Goal: Task Accomplishment & Management: Complete application form

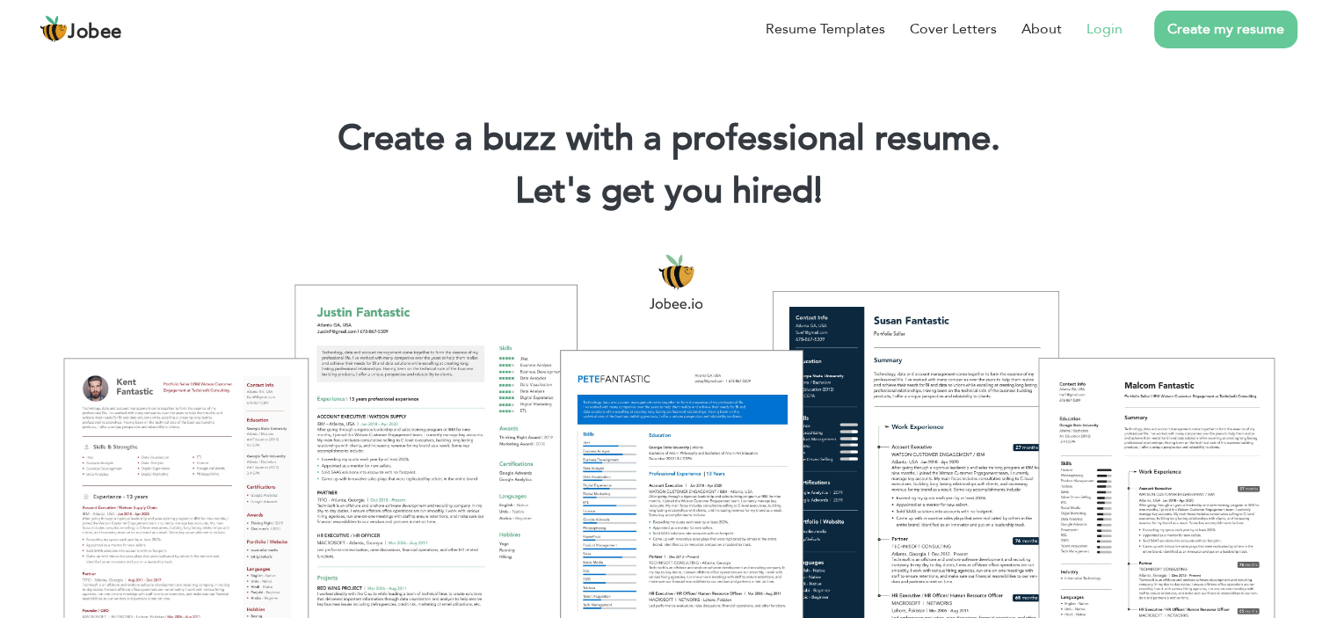
click at [1105, 31] on link "Login" at bounding box center [1105, 28] width 36 height 21
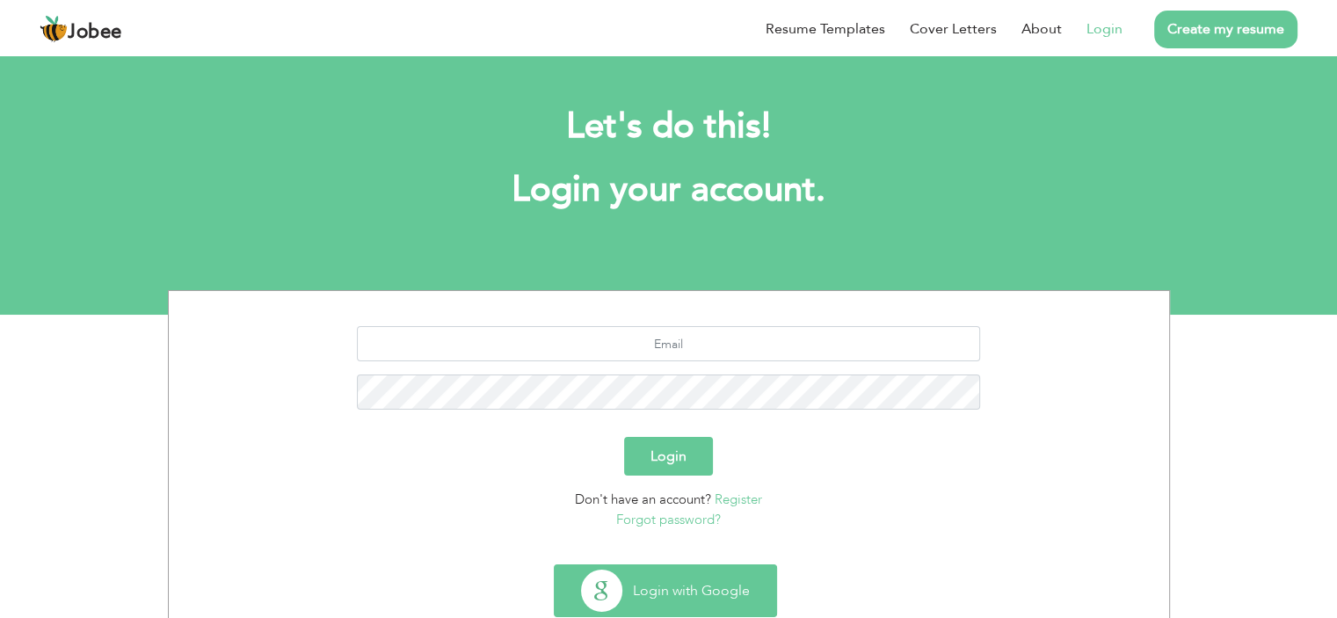
click at [674, 586] on button "Login with Google" at bounding box center [666, 590] width 222 height 51
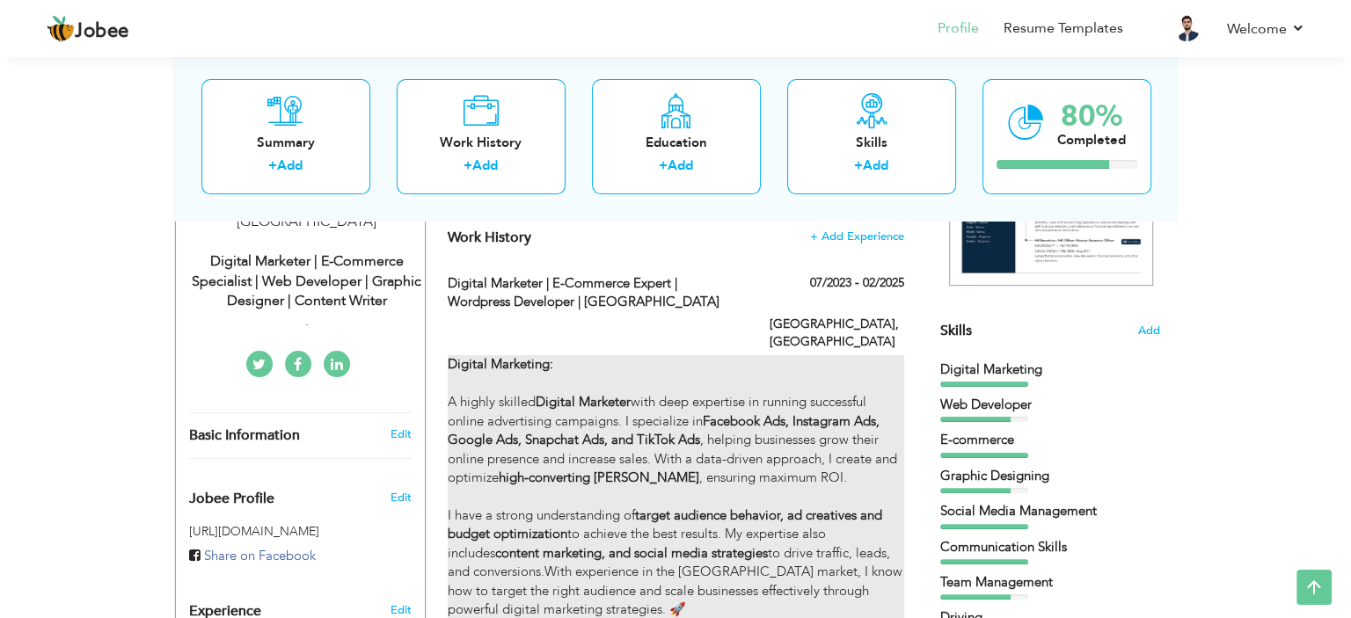
scroll to position [355, 0]
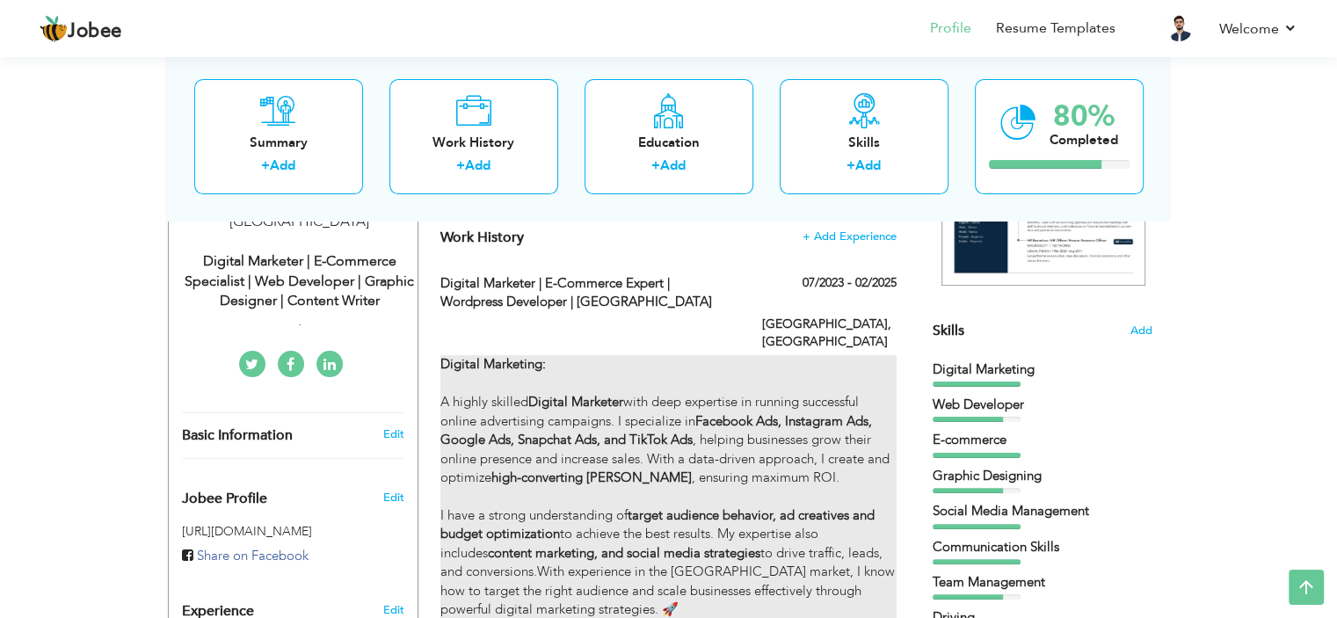
click at [703, 424] on strong "Facebook Ads, Instagram Ads, Google Ads, Snapchat Ads, and TikTok Ads" at bounding box center [657, 430] width 432 height 36
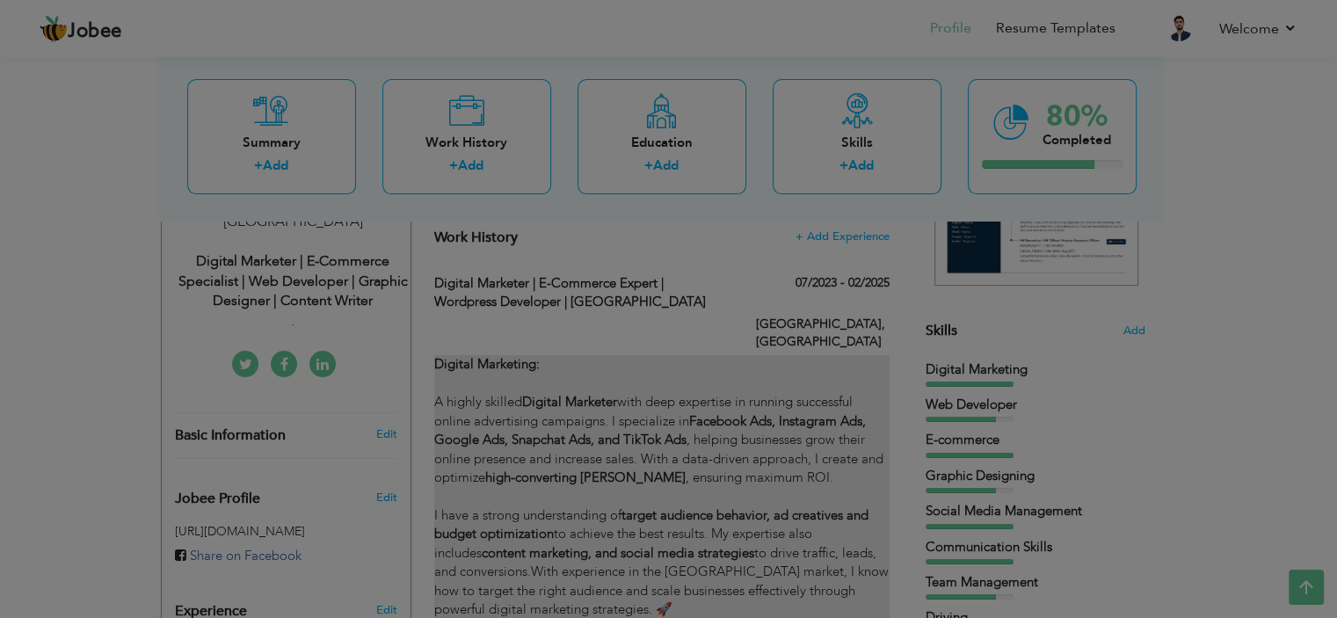
type input "Digital Marketer | E-commerce Expert | Wordpress Developer | UAE"
type input "07/2023"
type input "02/2025"
type input "United Arab Emirates"
type input "Abu Dhabi"
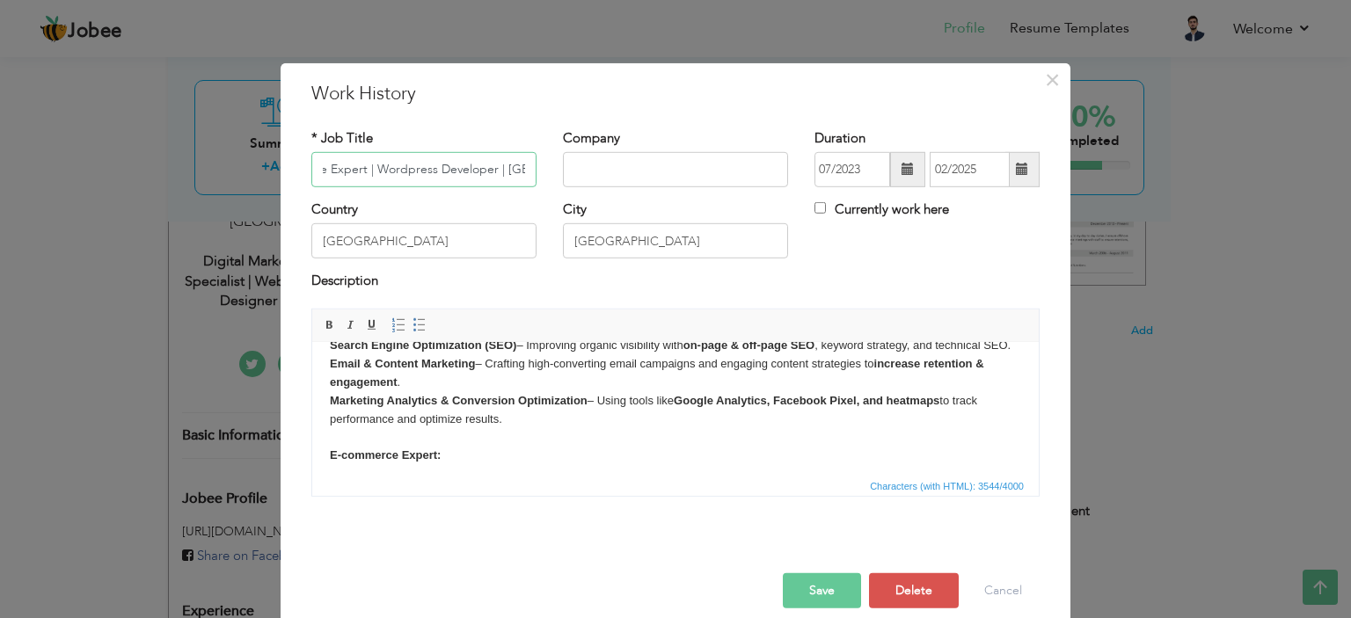
scroll to position [264, 0]
click at [777, 404] on strong "Google Analytics, Facebook Pixel, and heatmaps" at bounding box center [807, 396] width 266 height 13
drag, startPoint x: 883, startPoint y: 417, endPoint x: 965, endPoint y: 418, distance: 82.7
click at [965, 418] on body "Digital Marketing: A highly skilled Digital Marketer with deep expertise in run…" at bounding box center [675, 567] width 691 height 942
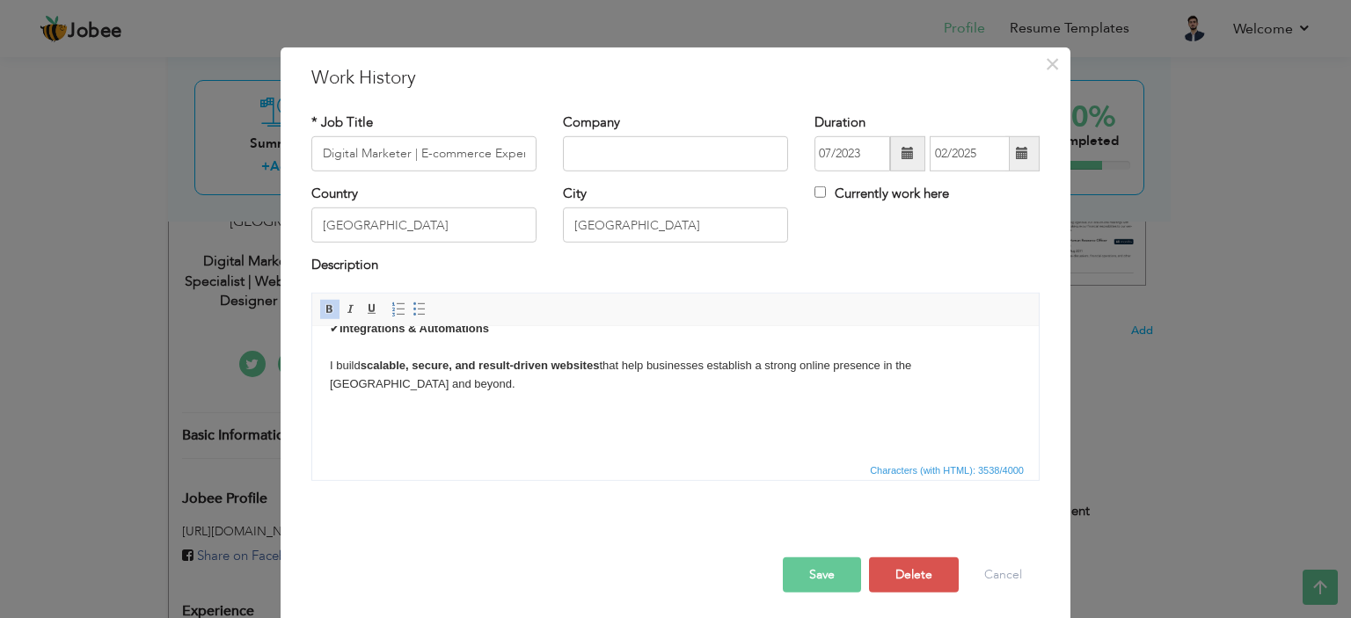
scroll to position [19, 0]
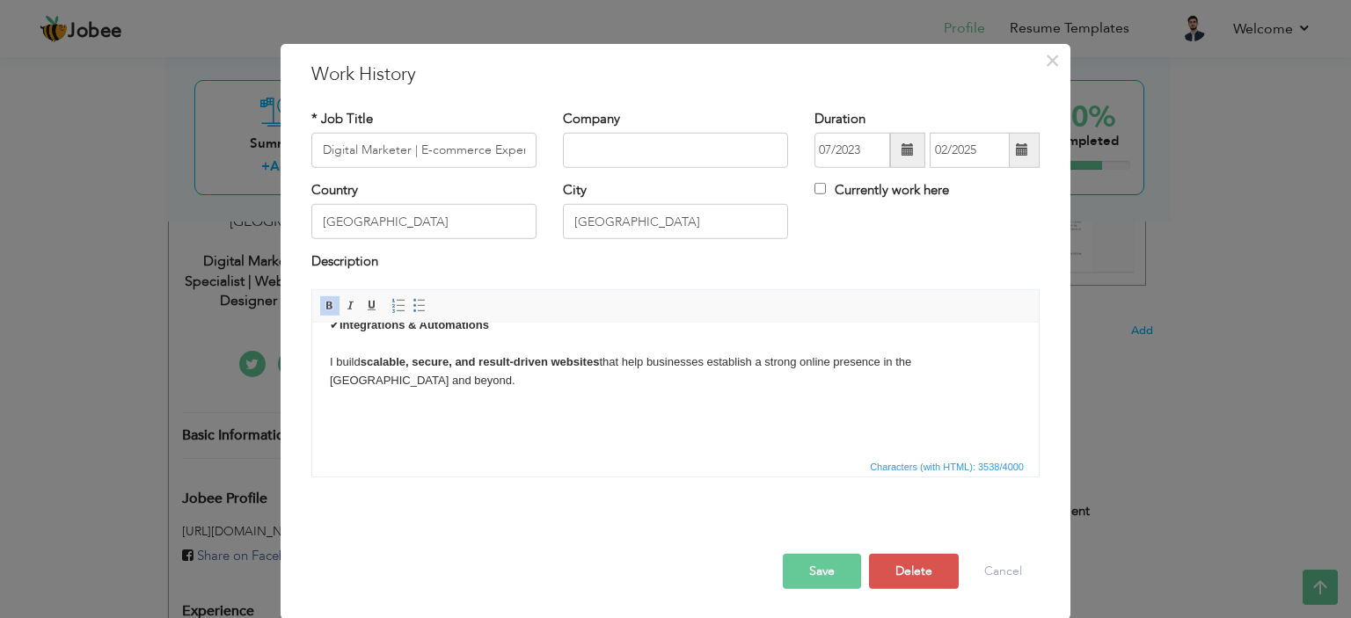
click at [816, 563] on button "Save" at bounding box center [822, 571] width 78 height 35
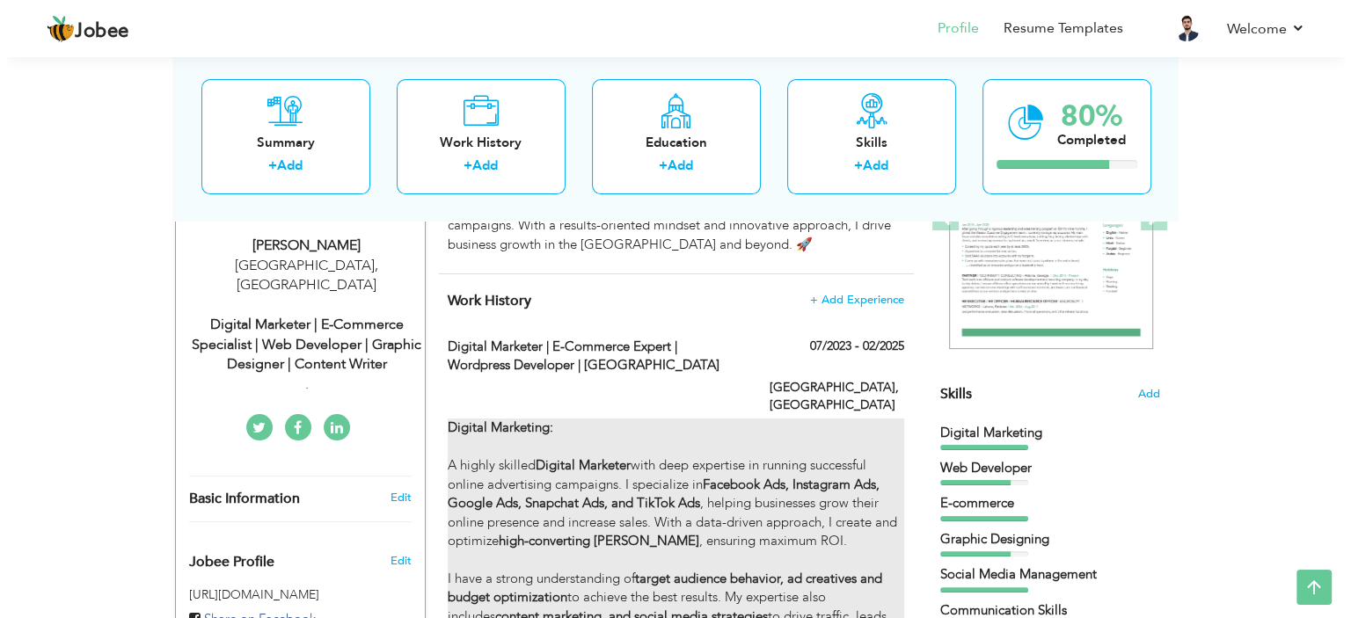
scroll to position [267, 0]
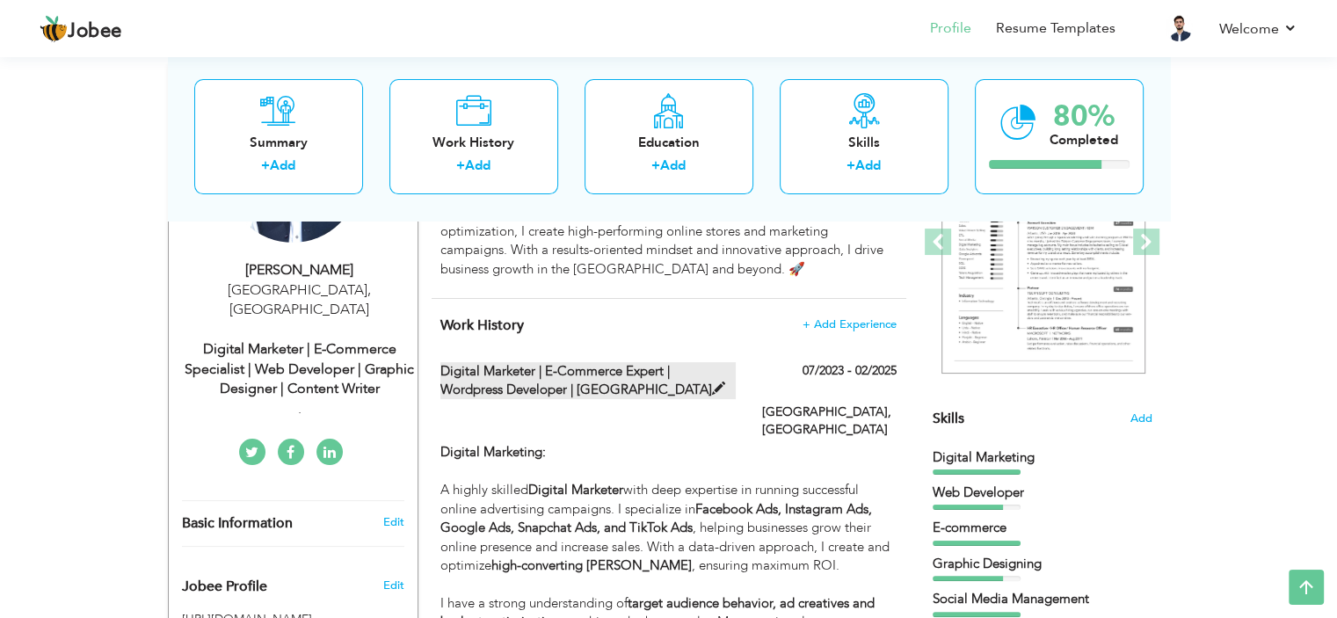
click at [712, 386] on span at bounding box center [718, 388] width 13 height 13
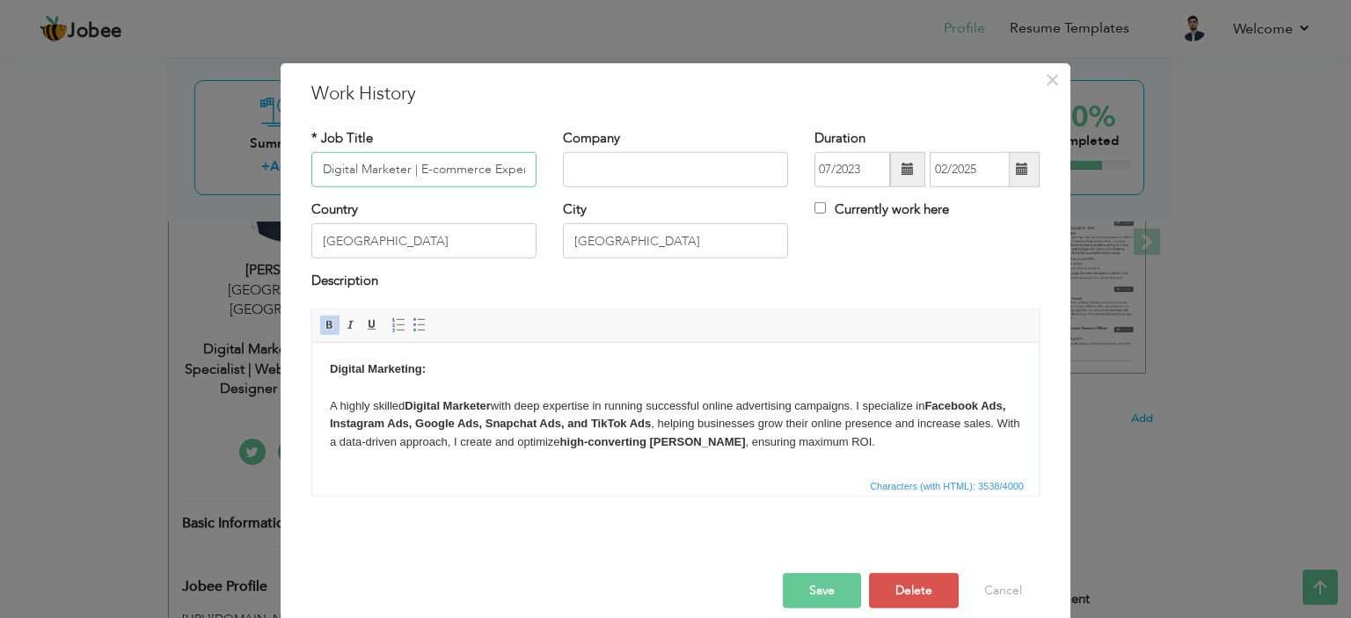
scroll to position [0, 164]
drag, startPoint x: 368, startPoint y: 168, endPoint x: 423, endPoint y: 168, distance: 54.5
click at [423, 168] on input "Digital Marketer | E-commerce Expert | Wordpress Developer | UAE" at bounding box center [423, 169] width 225 height 35
type input "Digital Marketer | E-commerce Expert | Shopify Developer | UAE"
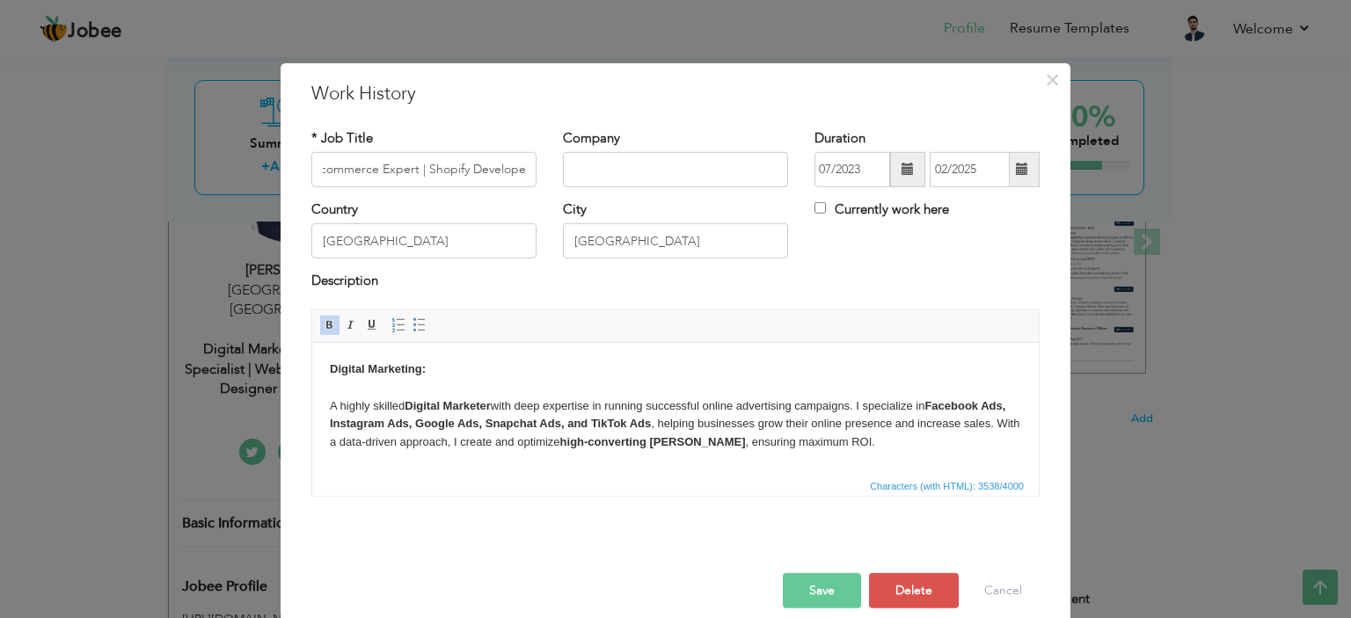
click at [823, 590] on button "Save" at bounding box center [822, 590] width 78 height 35
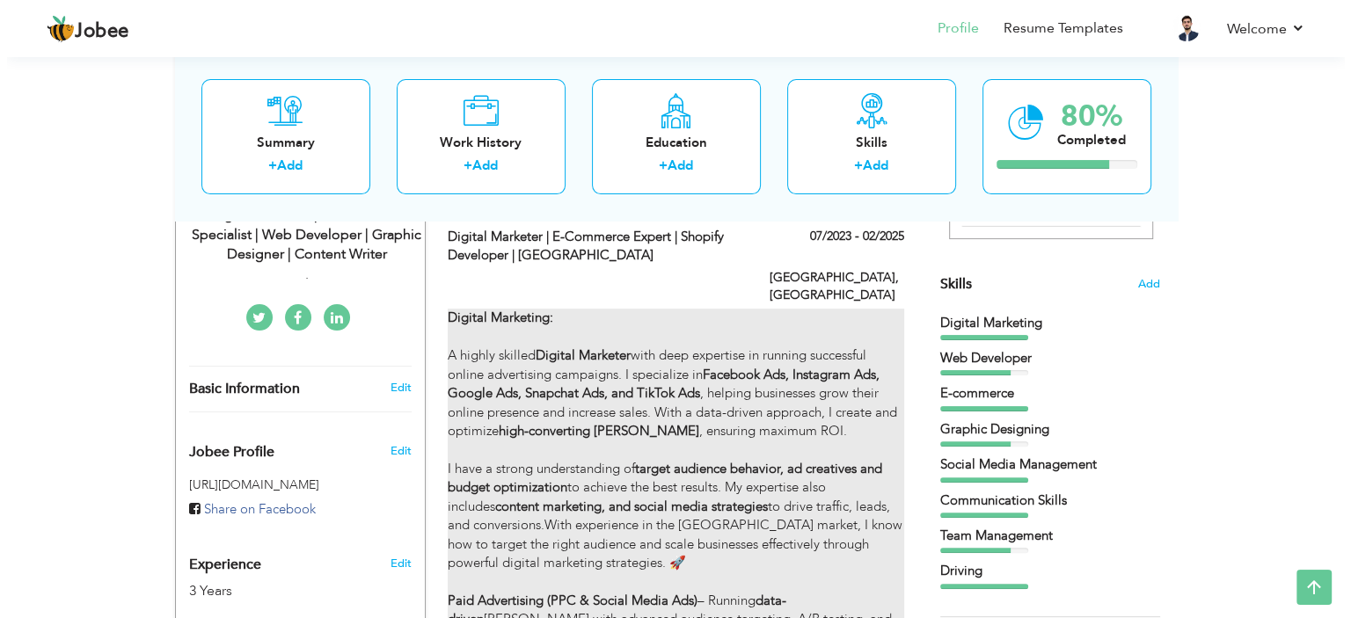
scroll to position [443, 0]
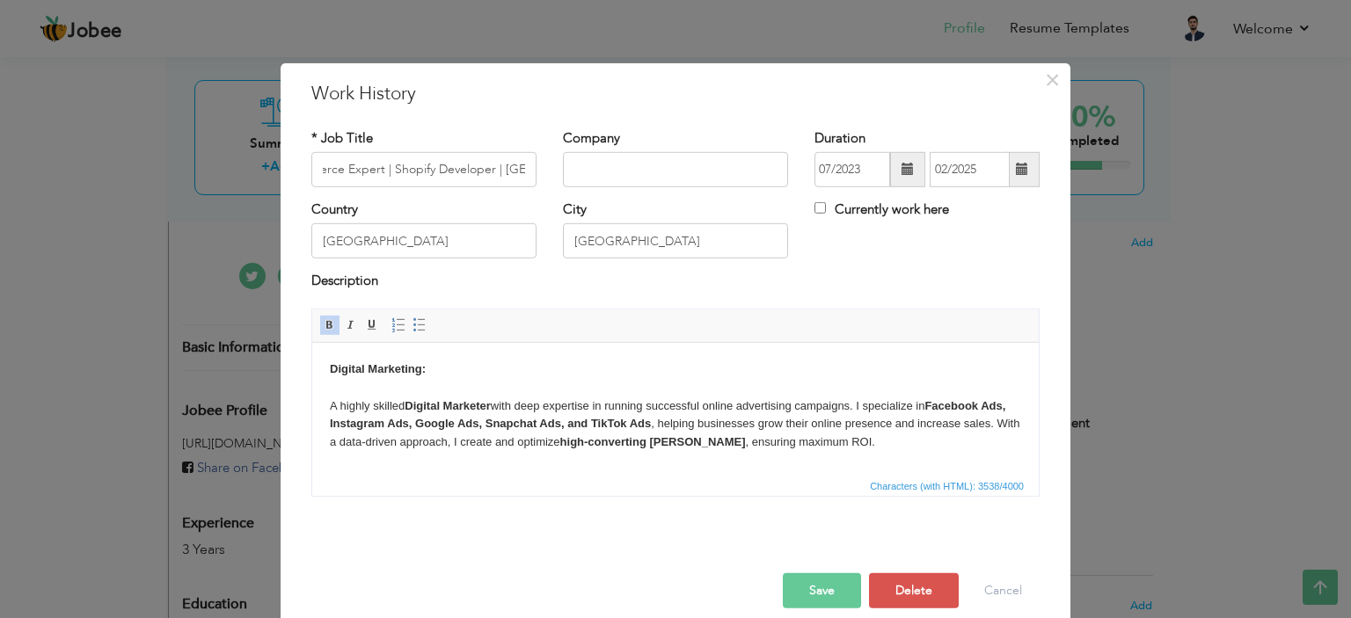
scroll to position [0, 0]
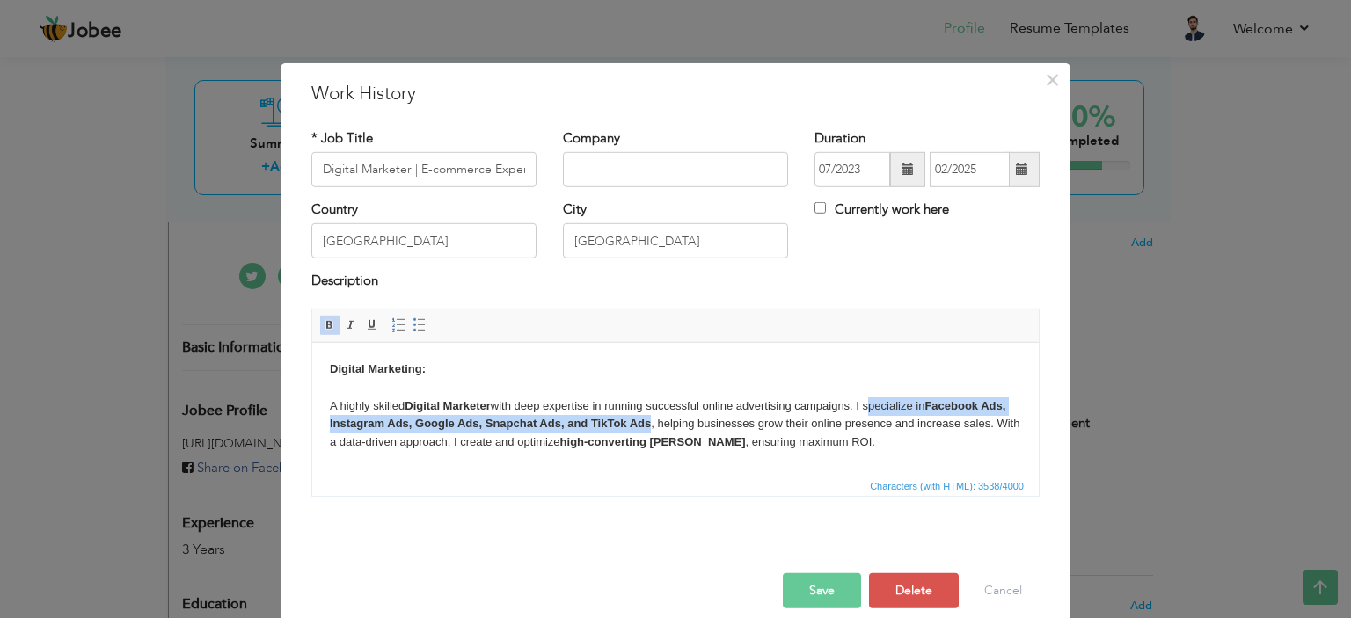
drag, startPoint x: 869, startPoint y: 405, endPoint x: 651, endPoint y: 422, distance: 218.7
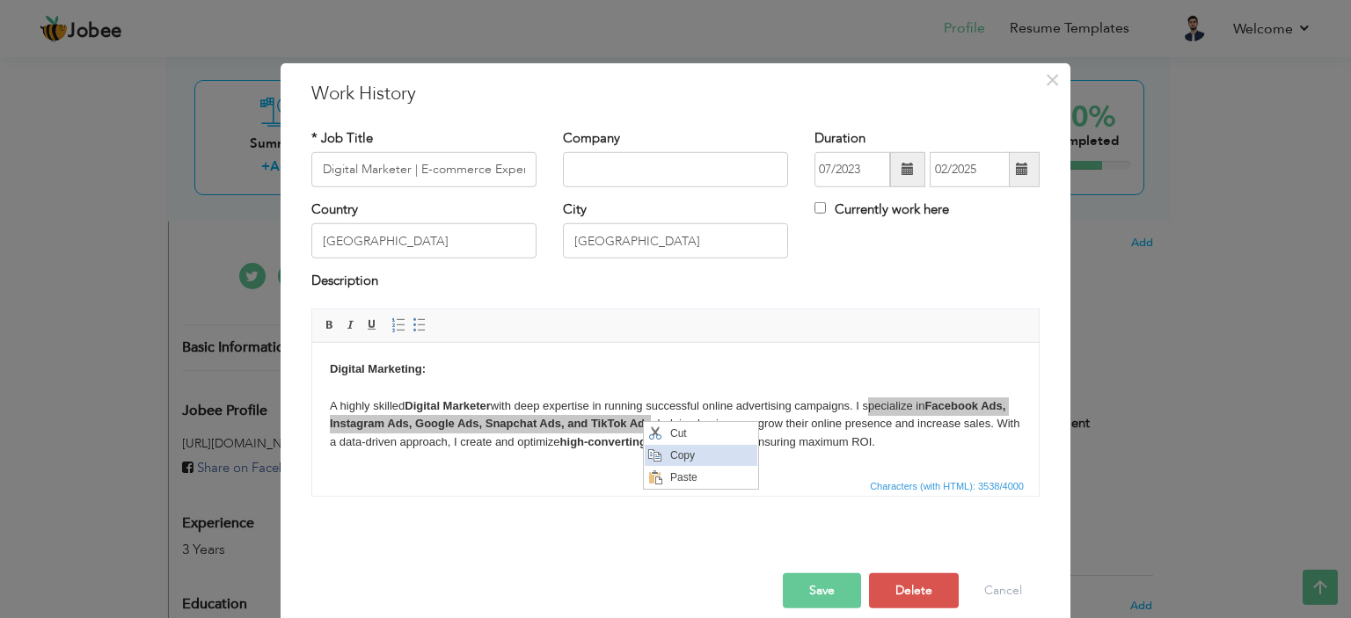
click at [682, 461] on span "Copy" at bounding box center [711, 455] width 91 height 21
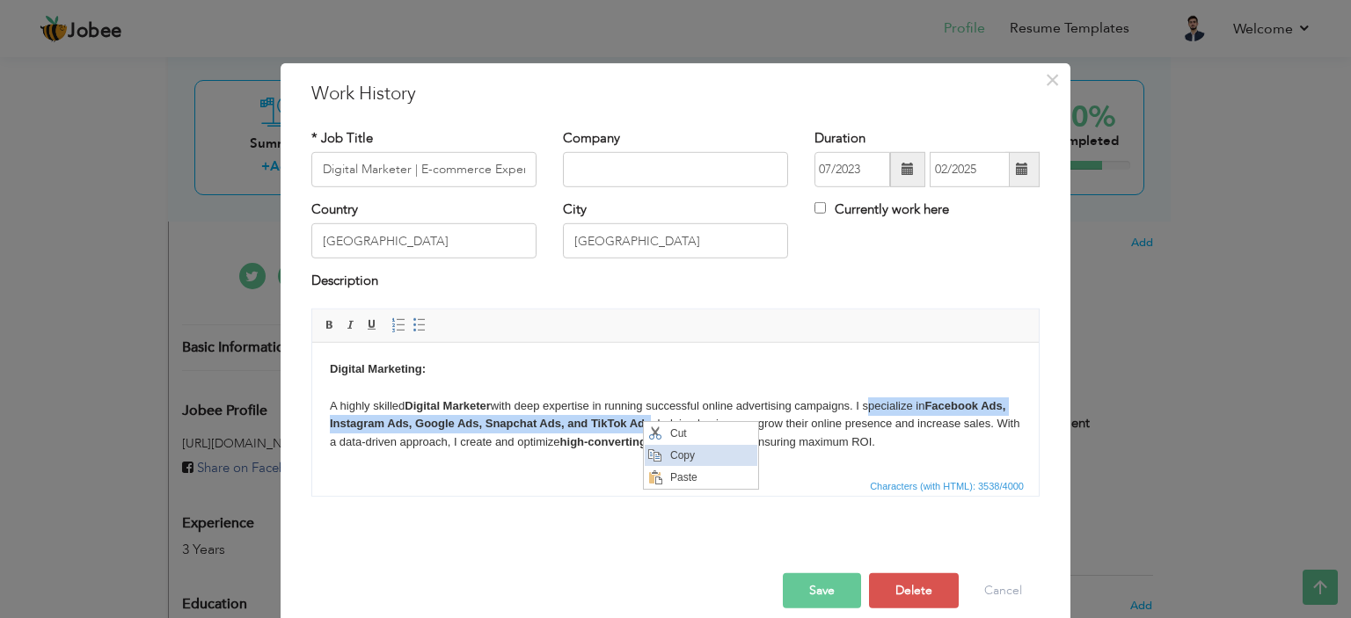
copy body "specialize in Facebook Ads, Instagram Ads, Google Ads, Snapchat Ads, and TikTok…"
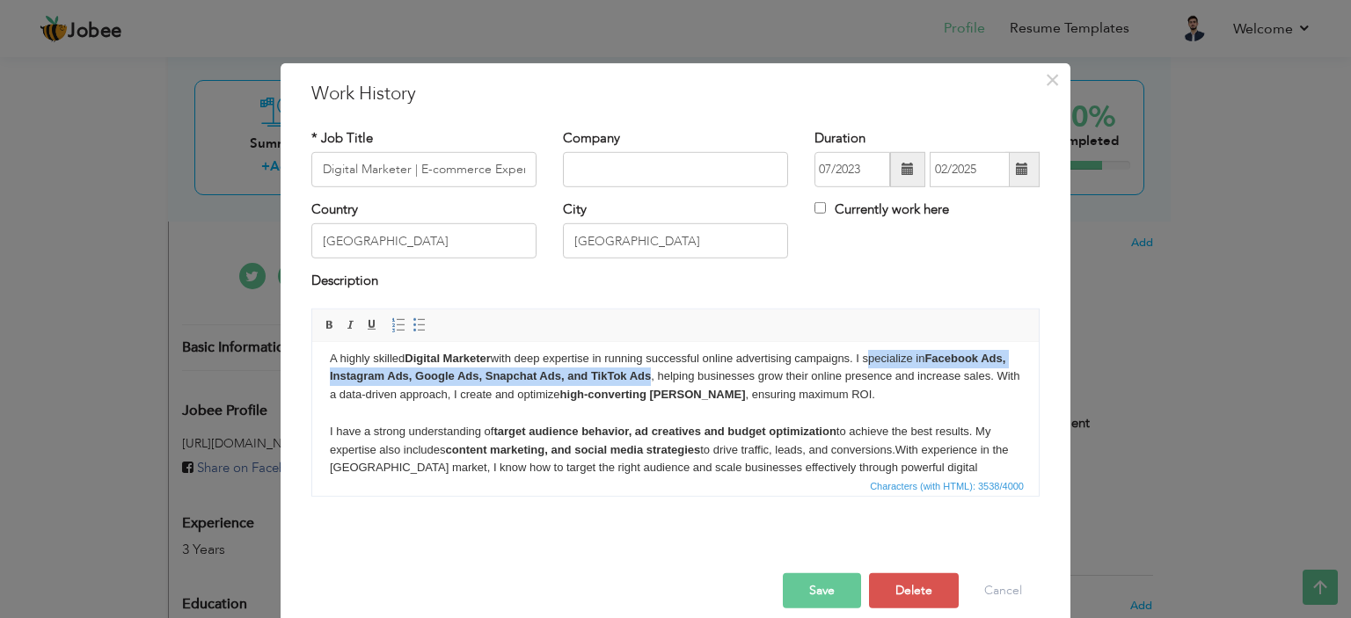
scroll to position [88, 0]
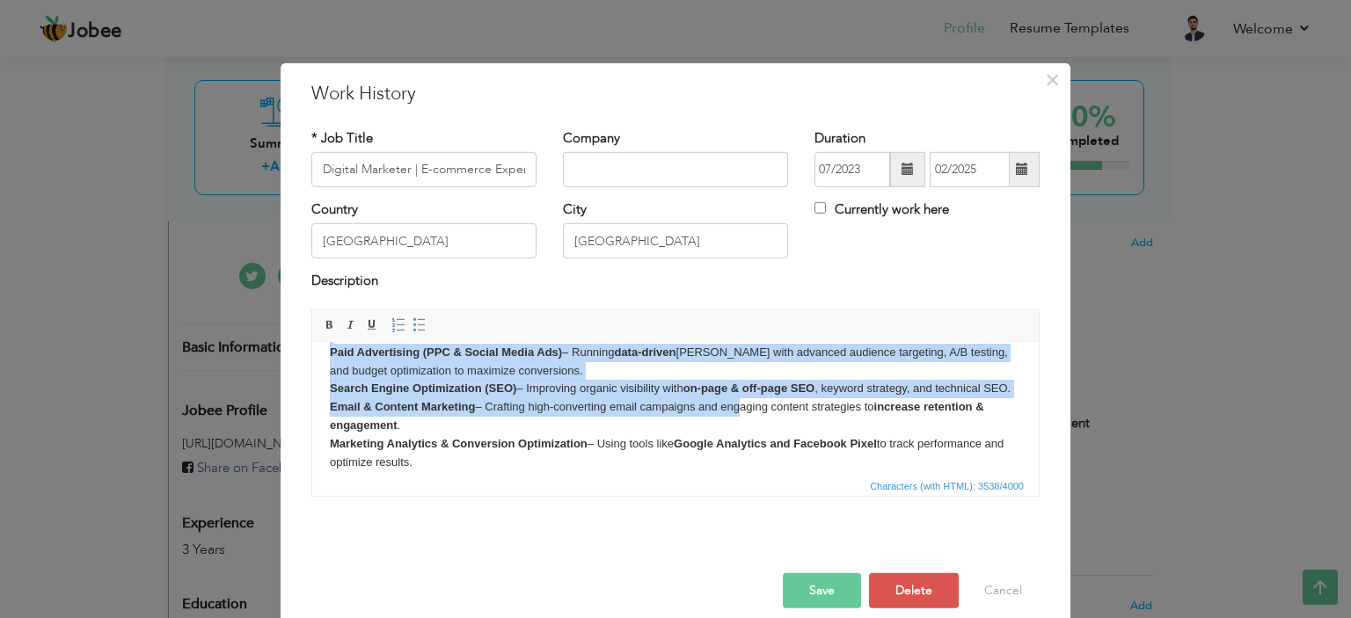
scroll to position [176, 0]
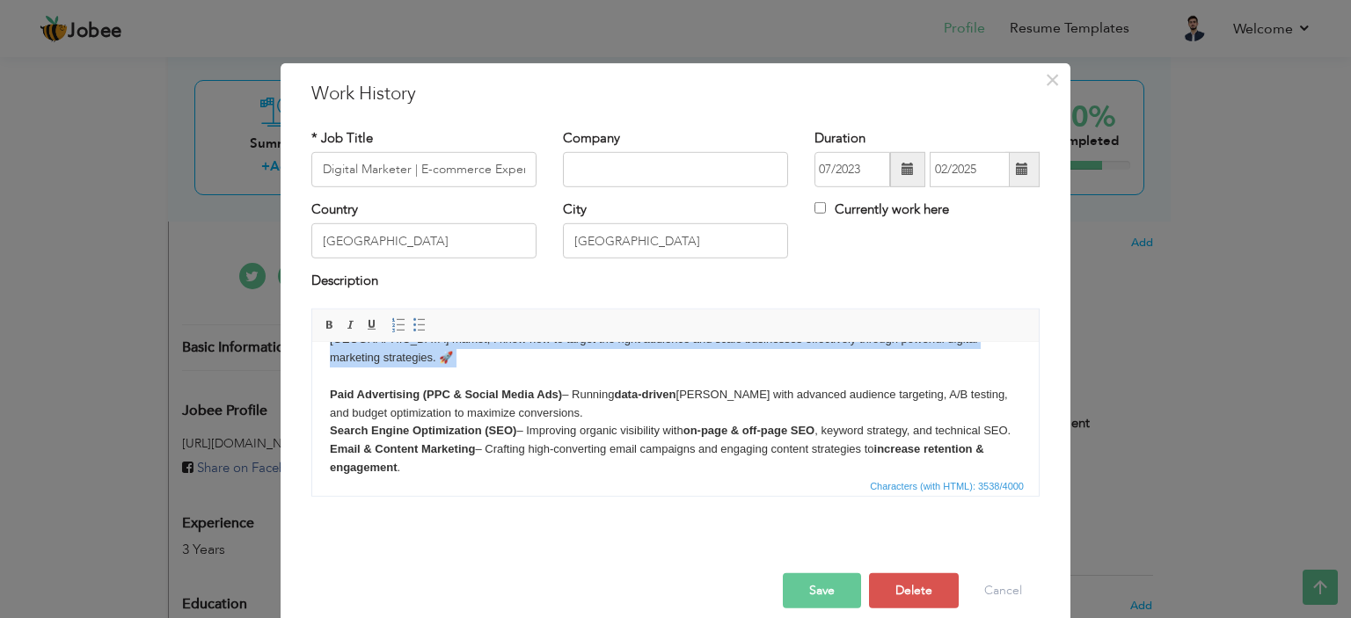
drag, startPoint x: 373, startPoint y: 388, endPoint x: 576, endPoint y: 372, distance: 203.7
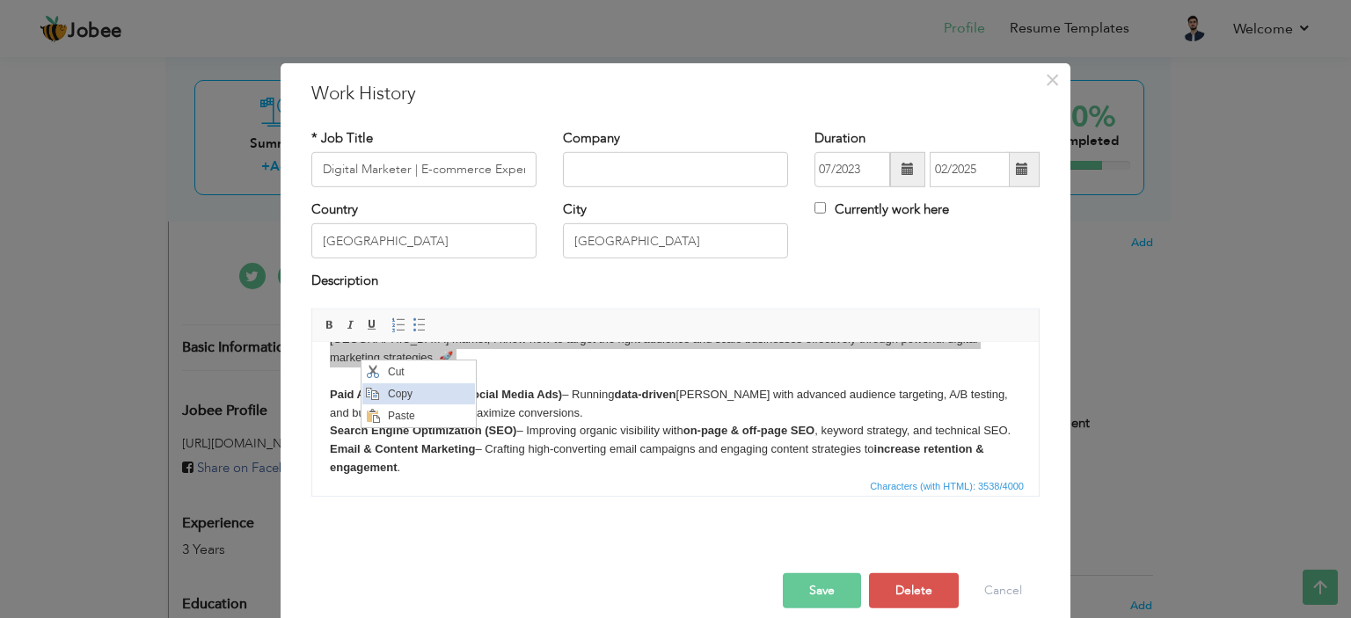
click at [404, 391] on span "Copy" at bounding box center [428, 393] width 91 height 21
copy body "strong understanding of target audience behavior, ad creatives and budget optim…"
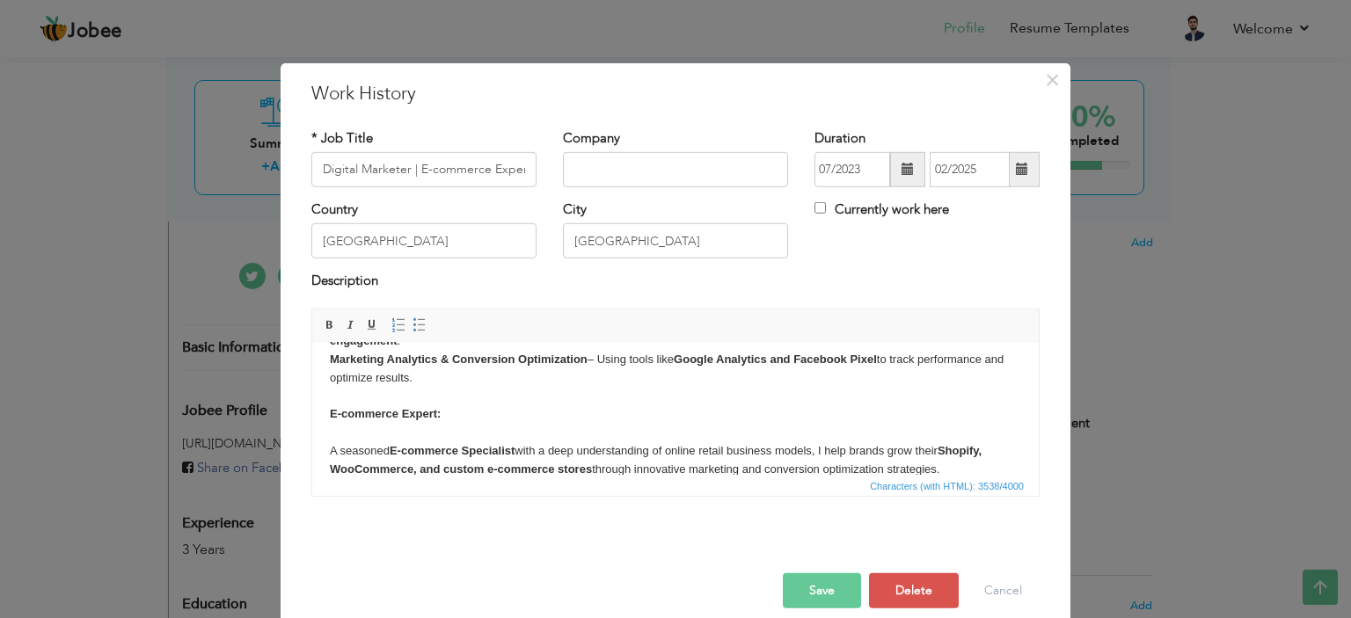
scroll to position [302, 0]
click at [486, 409] on body "Digital Marketing: A highly skilled Digital Marketer with deep expertise in run…" at bounding box center [675, 528] width 691 height 942
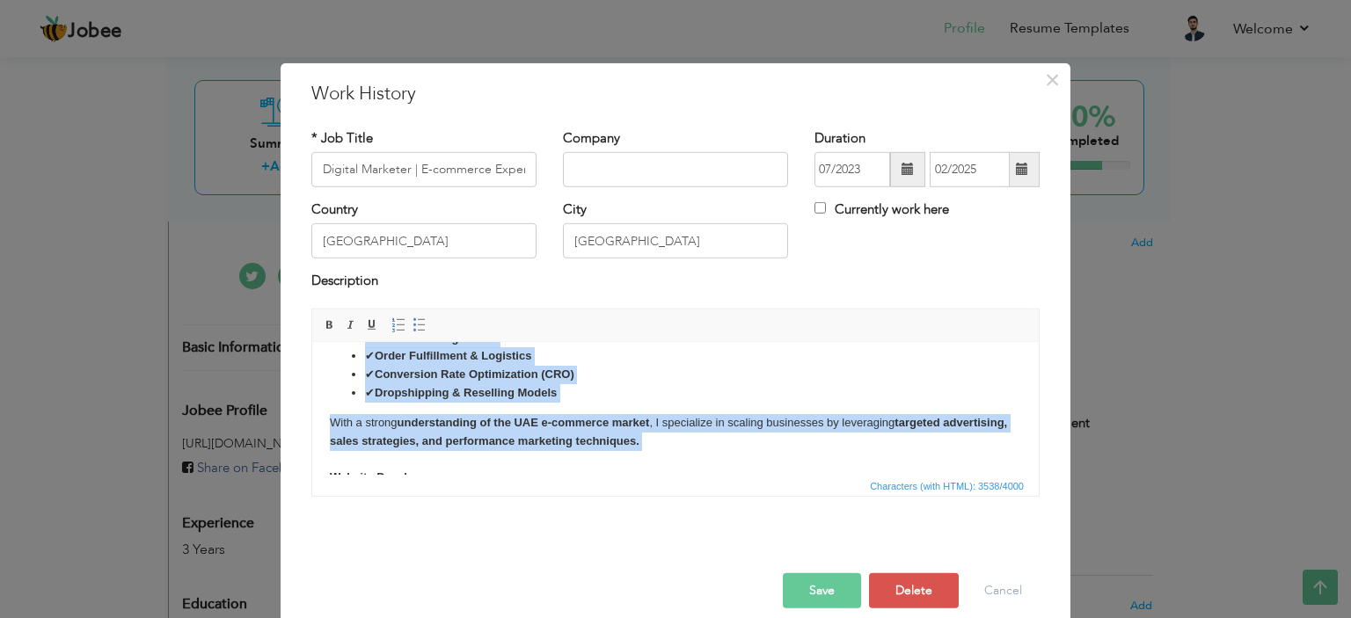
scroll to position [566, 0]
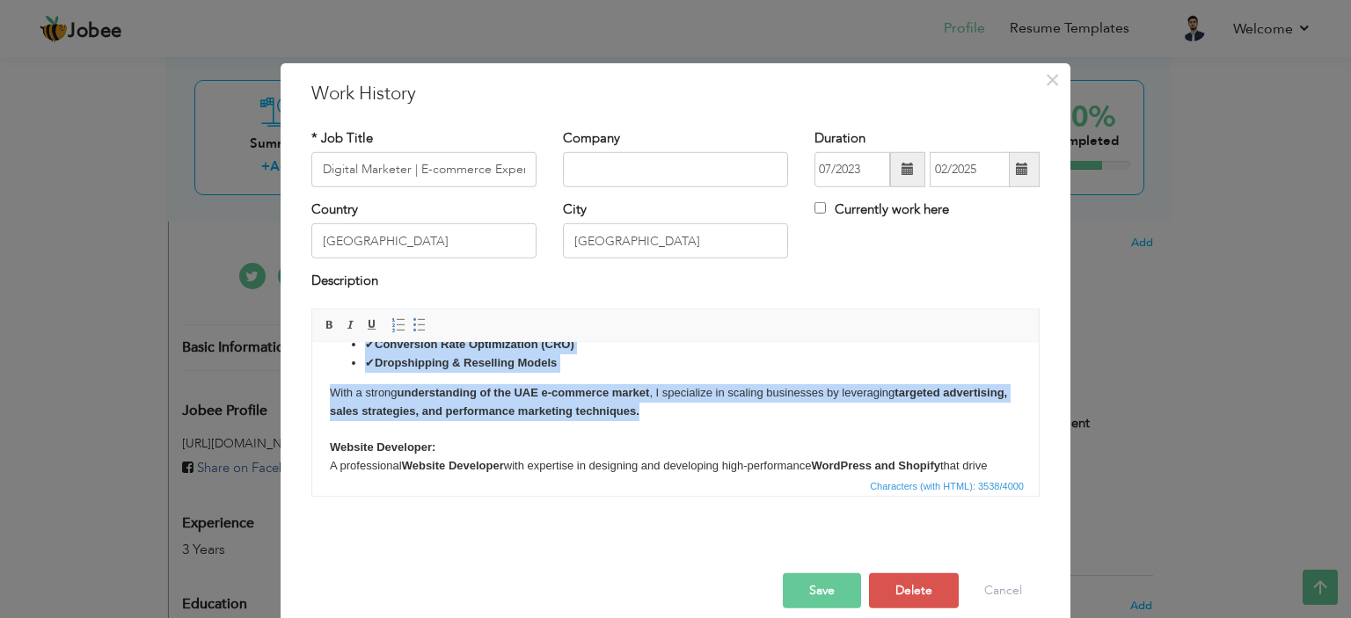
drag, startPoint x: 331, startPoint y: 369, endPoint x: 725, endPoint y: 427, distance: 398.2
click at [725, 427] on body "Digital Marketing: A highly skilled Digital Marketer with deep expertise in run…" at bounding box center [675, 264] width 691 height 942
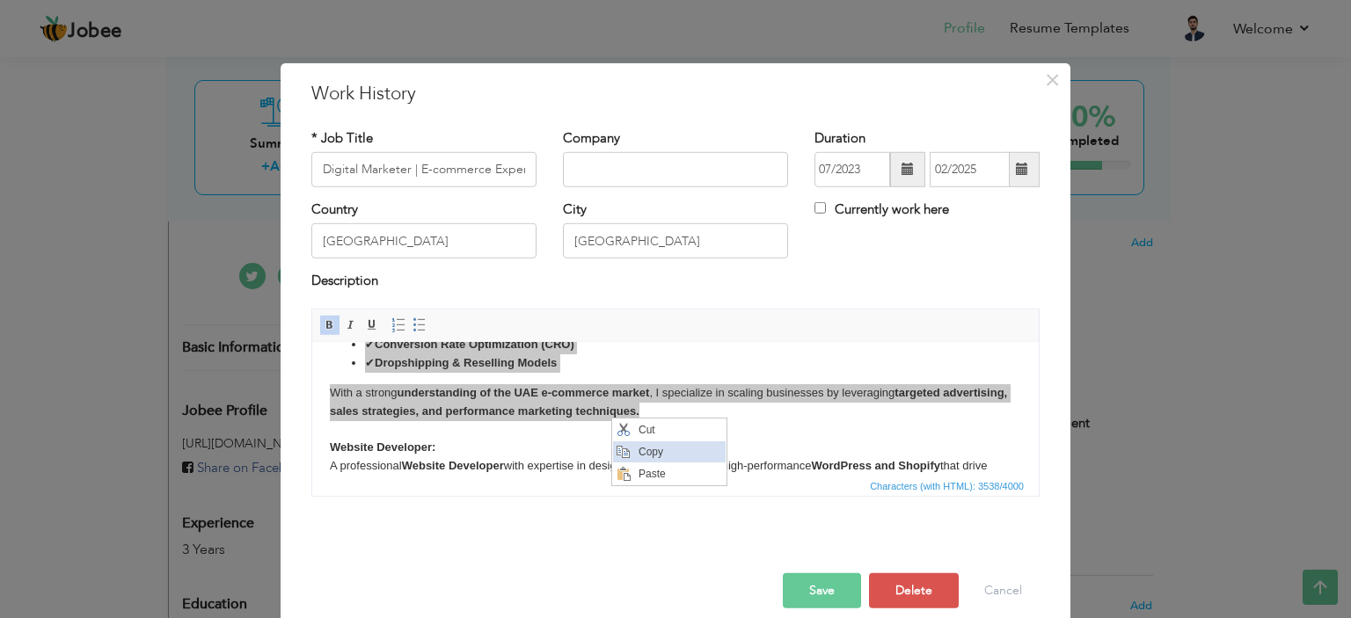
click at [671, 448] on span "Copy" at bounding box center [679, 451] width 91 height 21
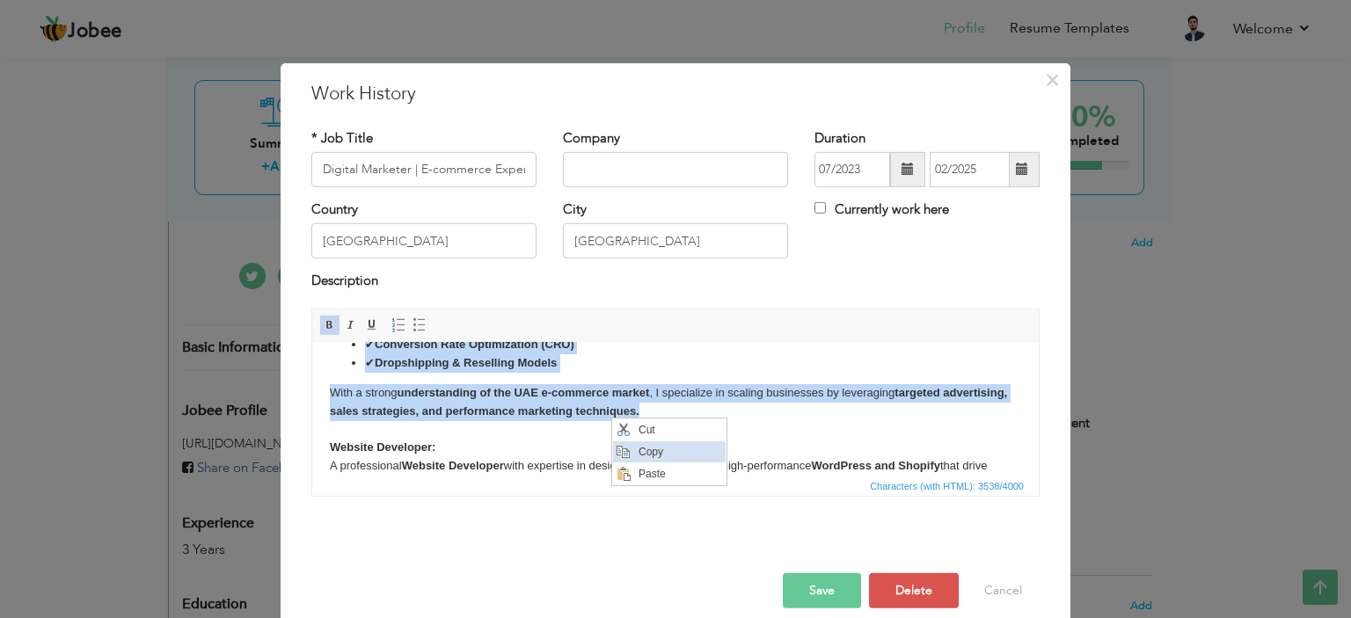
copy body "Marketing Analytics & Conversion Optimization – Using tools like Google Analyti…"
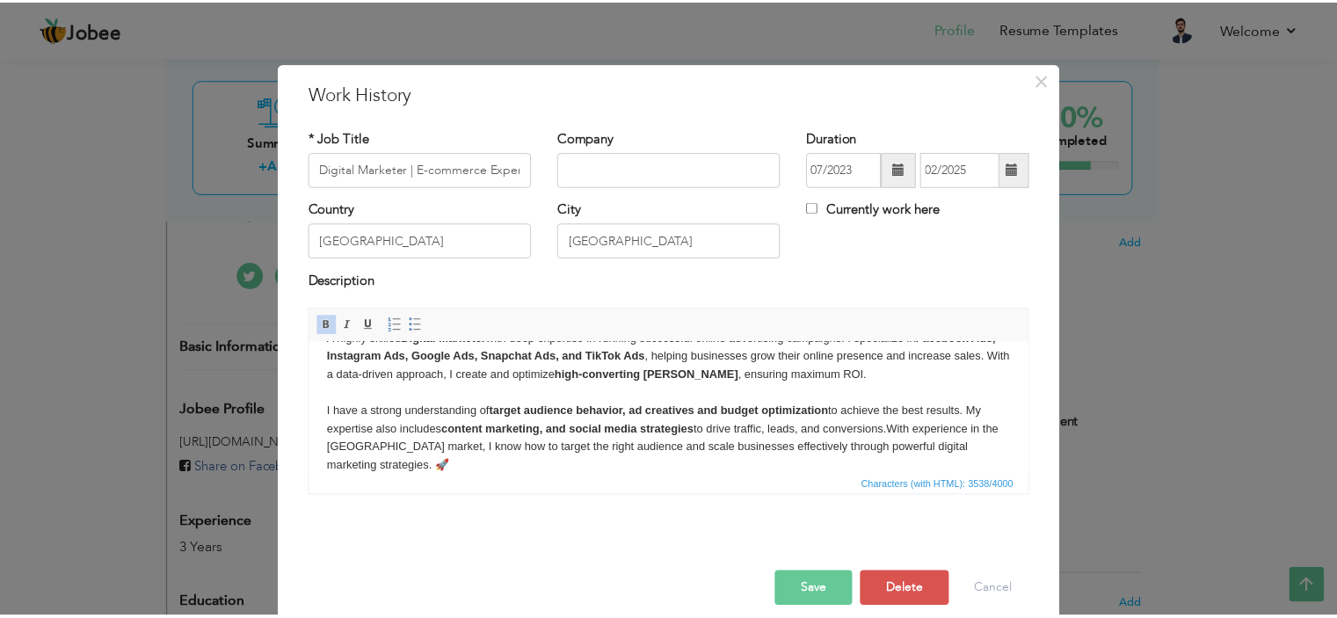
scroll to position [0, 0]
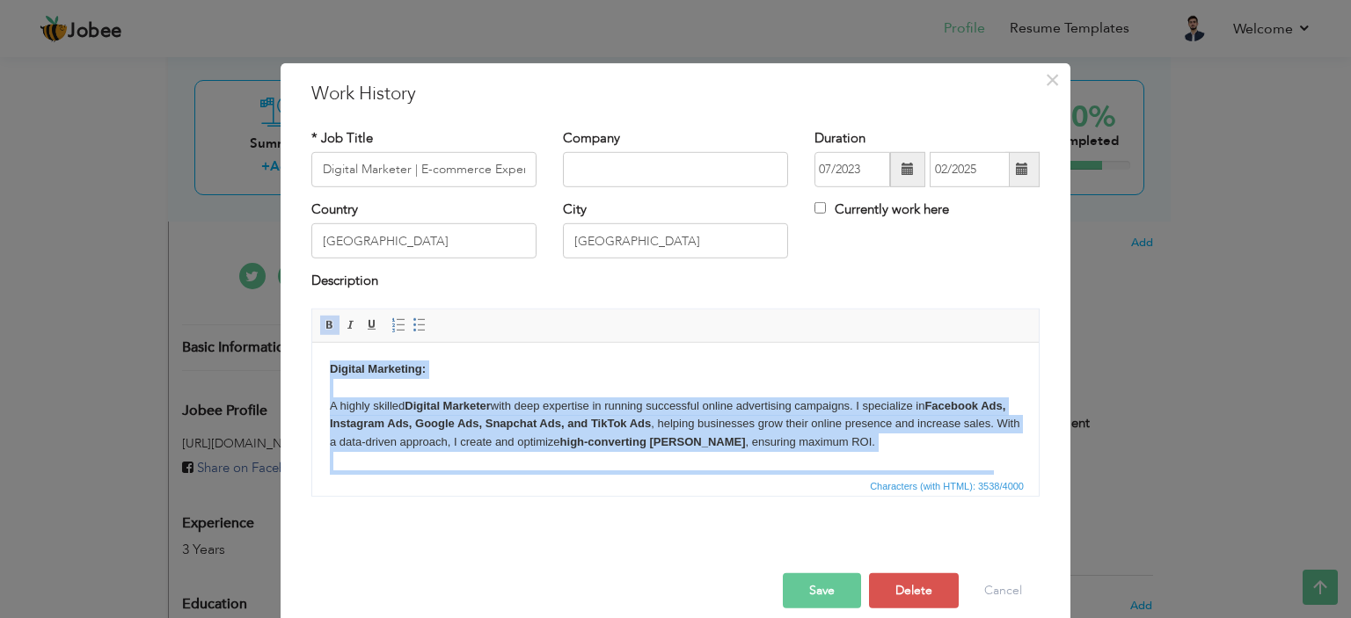
copy body "Digital Marketing: A highly skilled Digital Marketer with deep expertise in run…"
paste body
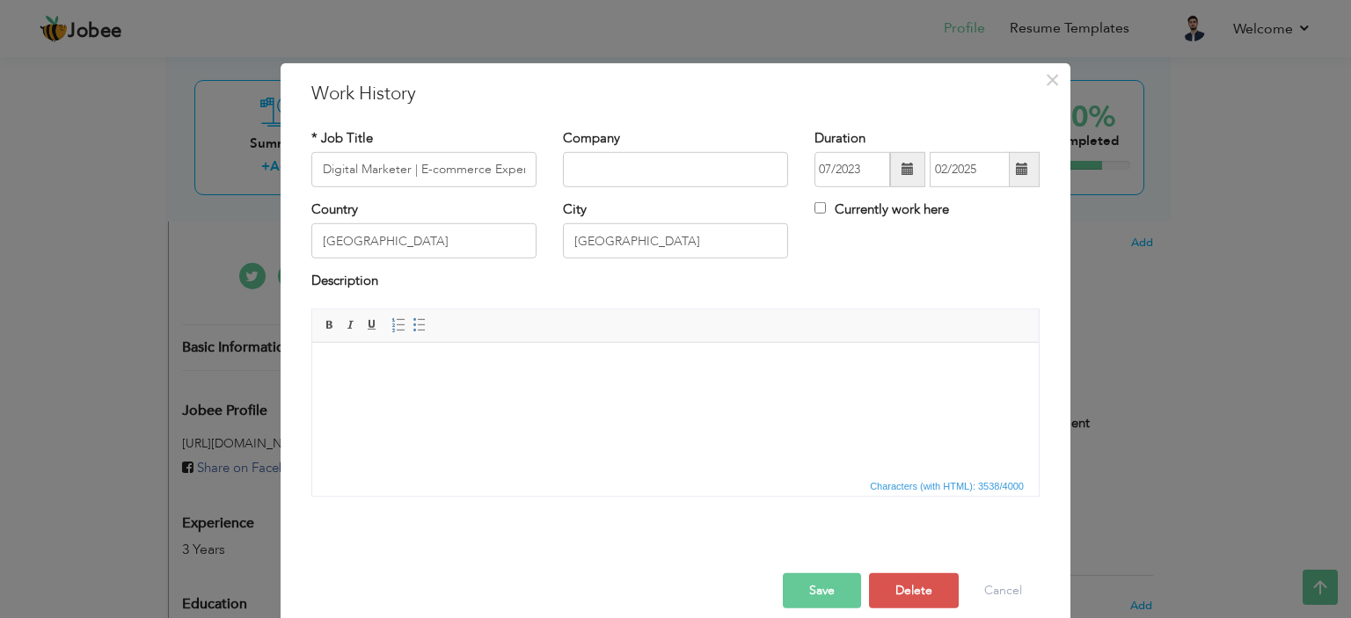
drag, startPoint x: 500, startPoint y: 437, endPoint x: 438, endPoint y: 557, distance: 134.9
click at [438, 396] on html at bounding box center [675, 369] width 726 height 54
click at [415, 396] on html at bounding box center [675, 369] width 726 height 54
click at [839, 589] on button "Save" at bounding box center [822, 590] width 78 height 35
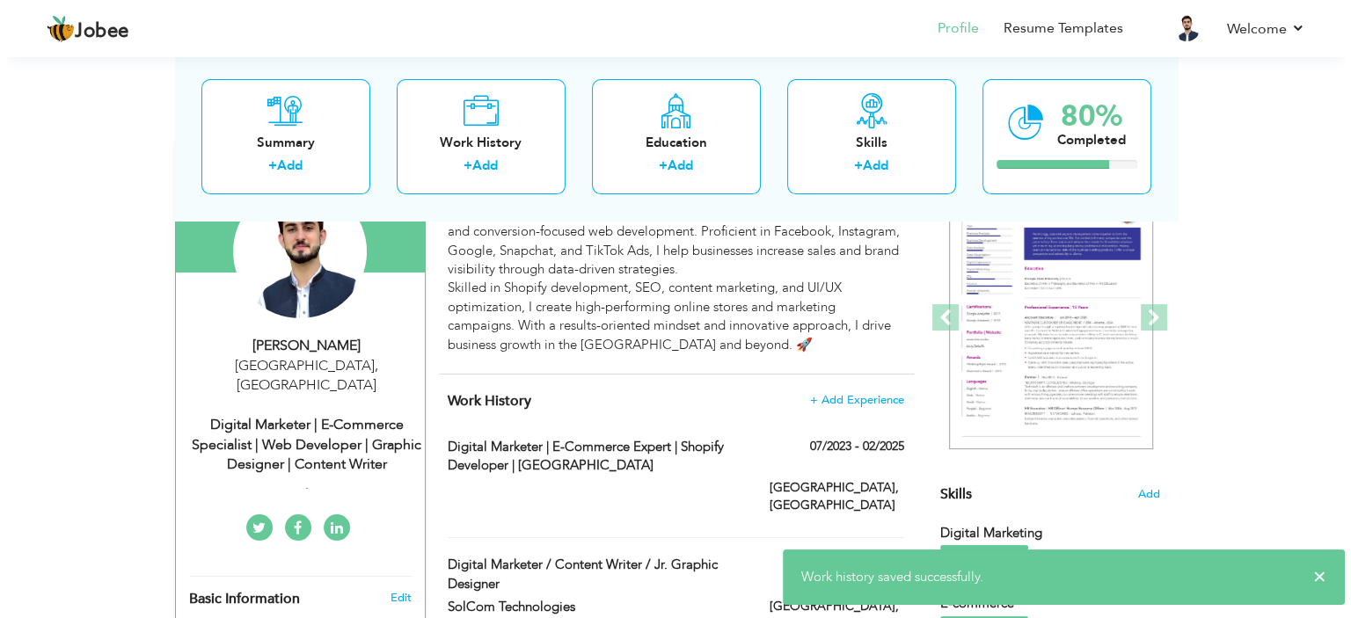
scroll to position [267, 0]
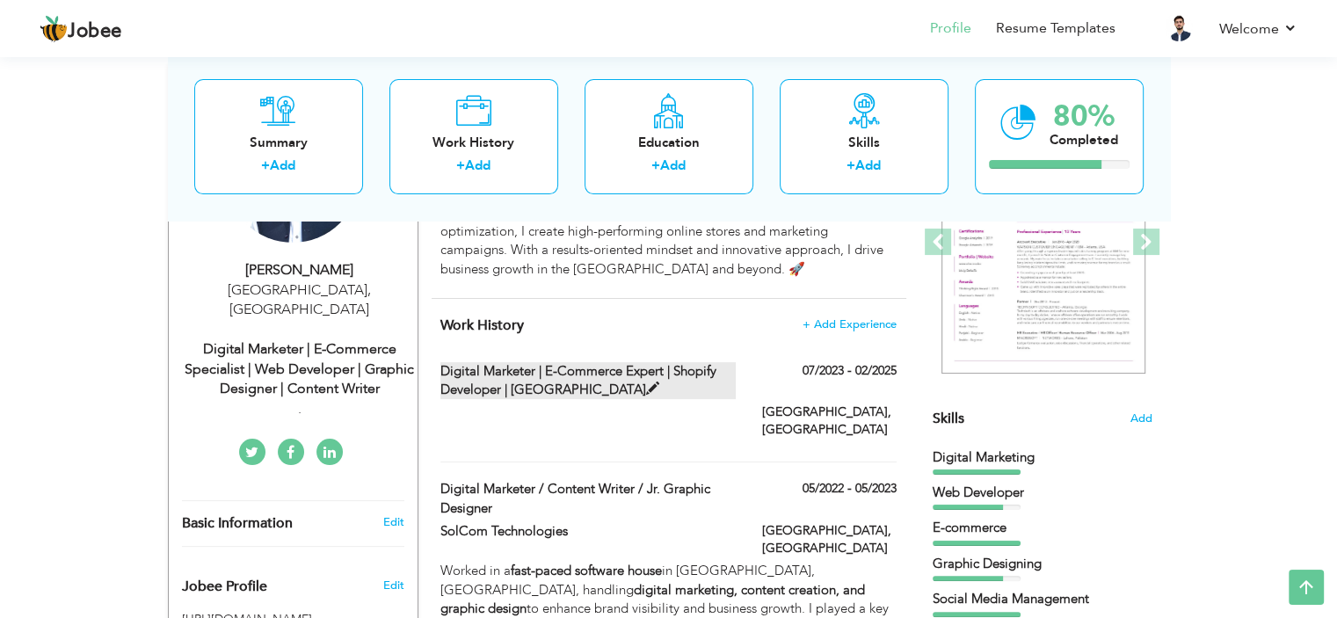
click at [646, 389] on span at bounding box center [652, 388] width 13 height 13
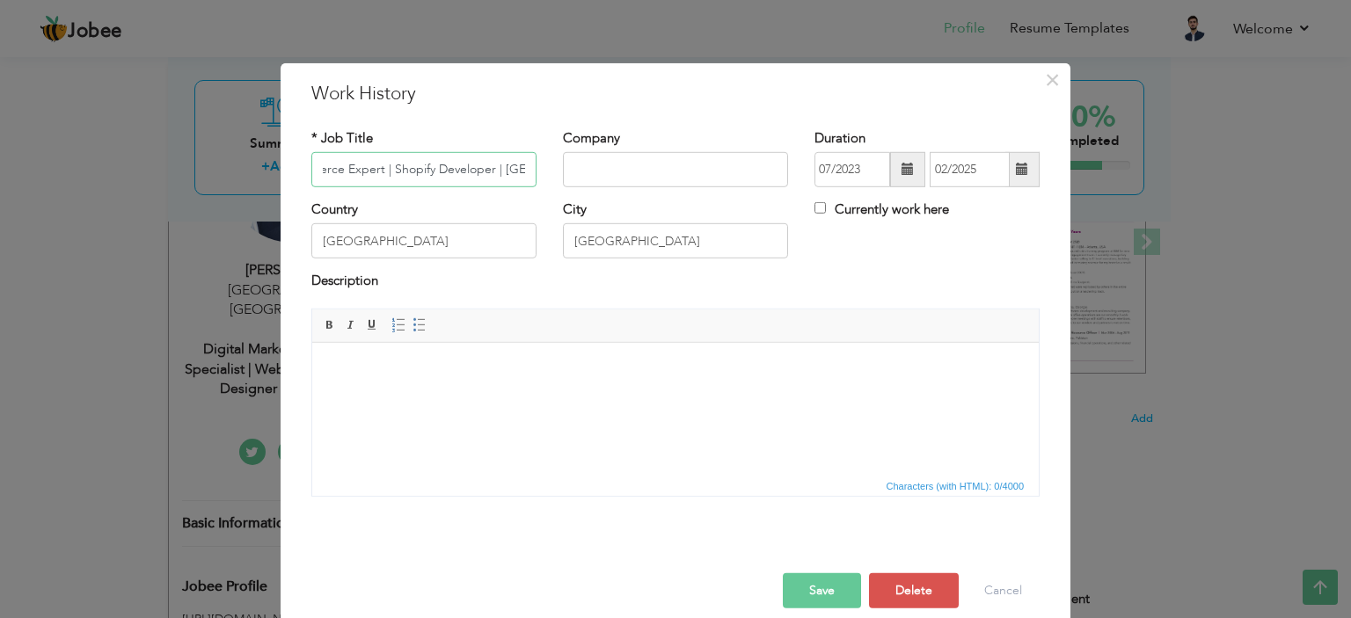
scroll to position [19, 0]
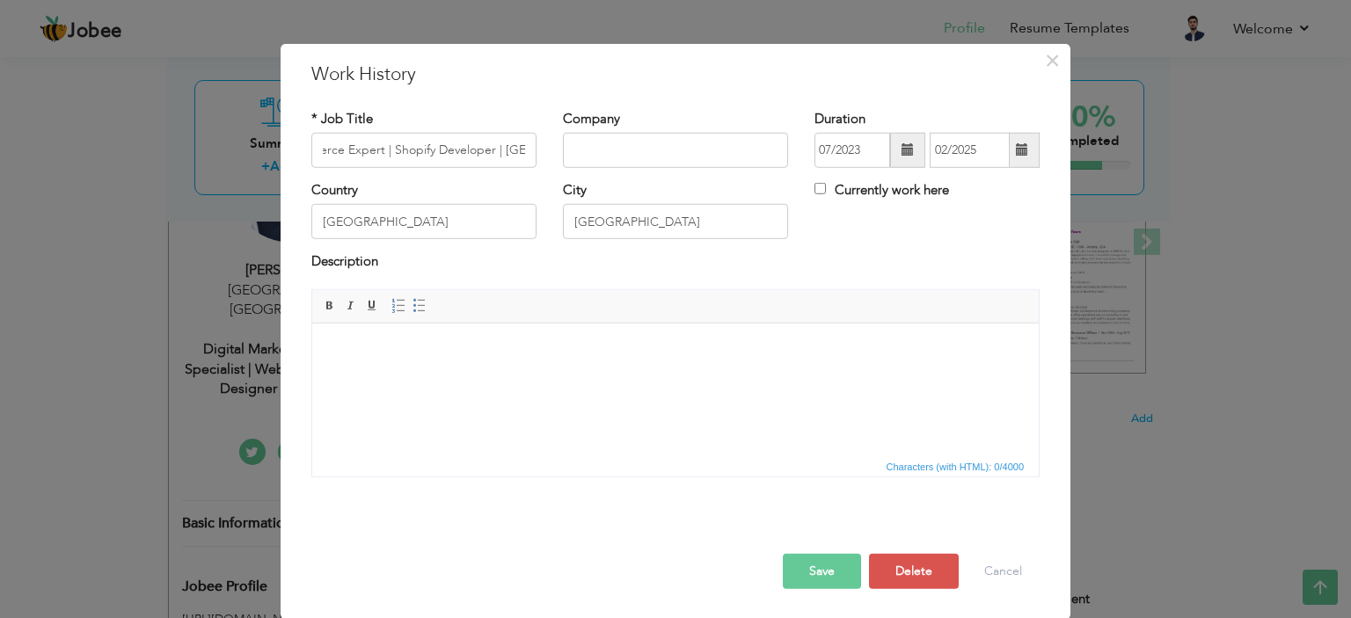
click at [435, 373] on html at bounding box center [675, 350] width 726 height 54
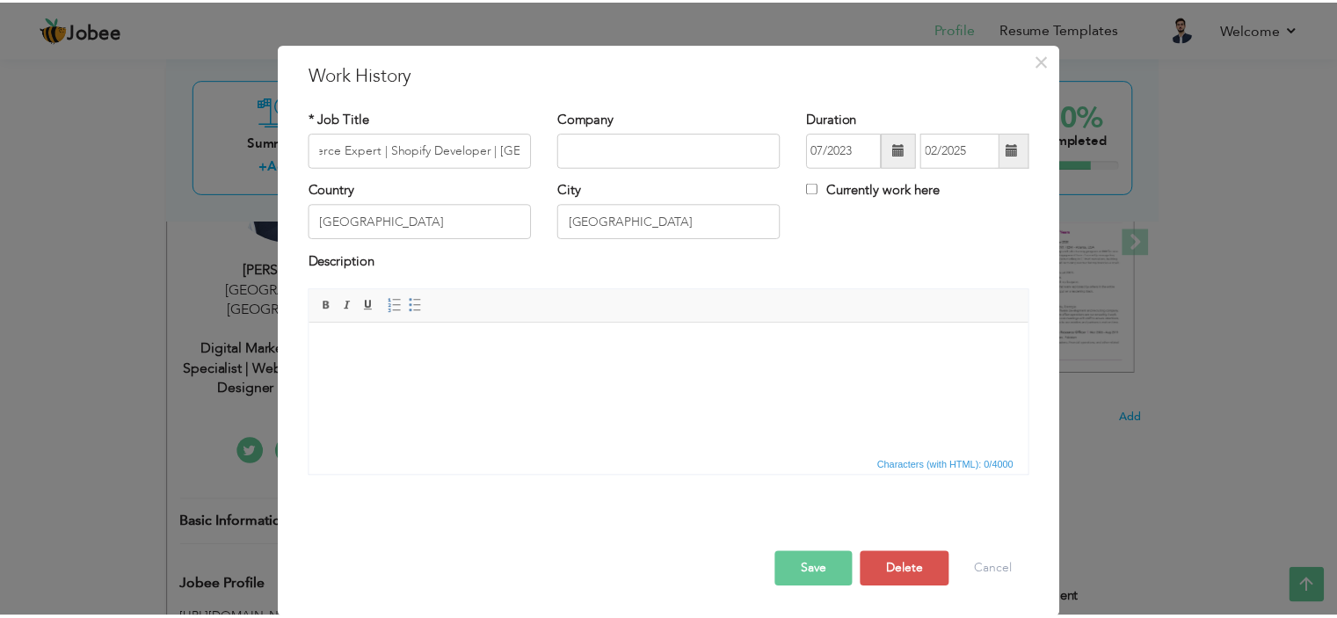
scroll to position [0, 0]
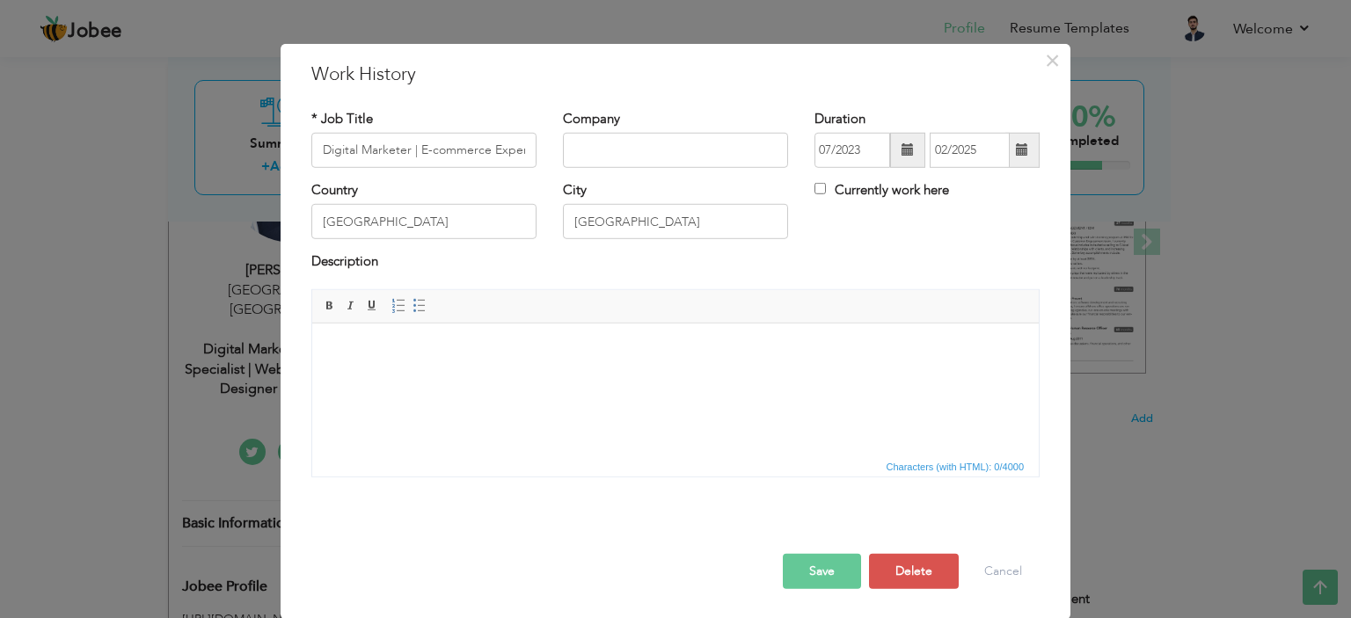
drag, startPoint x: 482, startPoint y: 368, endPoint x: 343, endPoint y: 349, distance: 140.3
click at [343, 349] on body at bounding box center [675, 349] width 691 height 18
drag, startPoint x: 331, startPoint y: 359, endPoint x: 778, endPoint y: 419, distance: 451.7
click at [778, 376] on html at bounding box center [675, 350] width 726 height 54
click at [883, 464] on span "Characters (with HTML): 0/4000" at bounding box center [955, 467] width 145 height 16
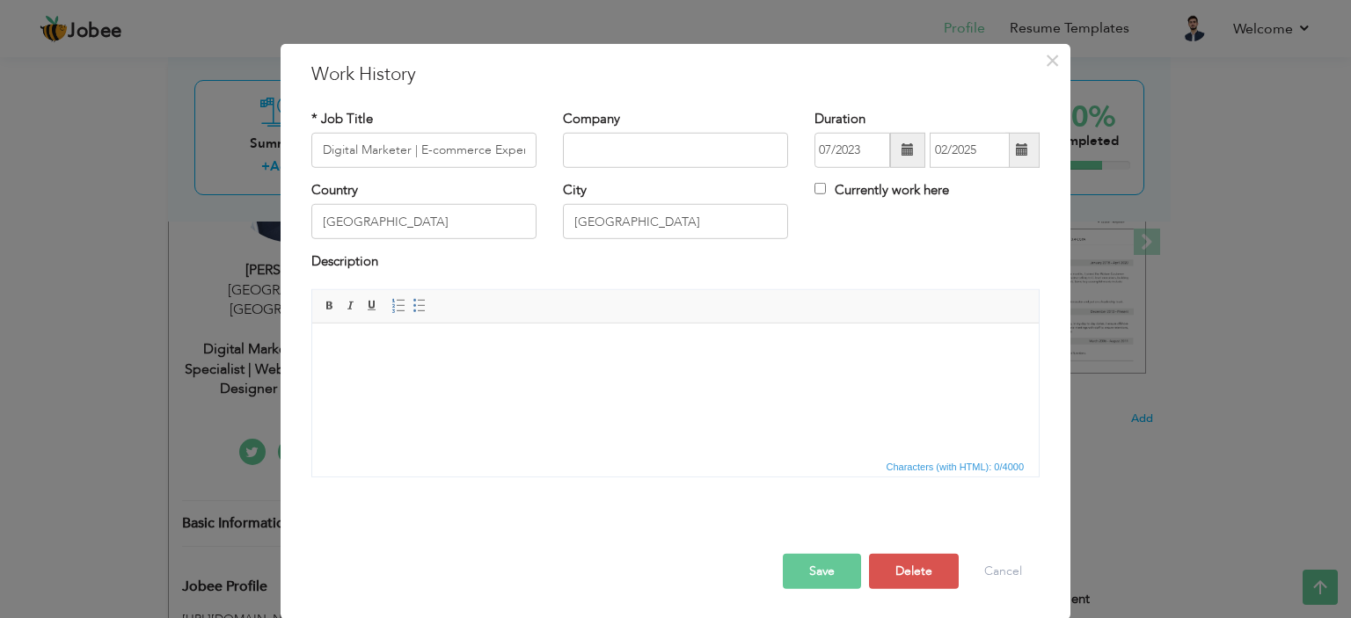
click at [337, 371] on html at bounding box center [675, 350] width 726 height 54
click at [334, 363] on html at bounding box center [675, 350] width 726 height 54
click at [331, 347] on body at bounding box center [675, 349] width 691 height 18
click at [362, 340] on body at bounding box center [675, 349] width 691 height 18
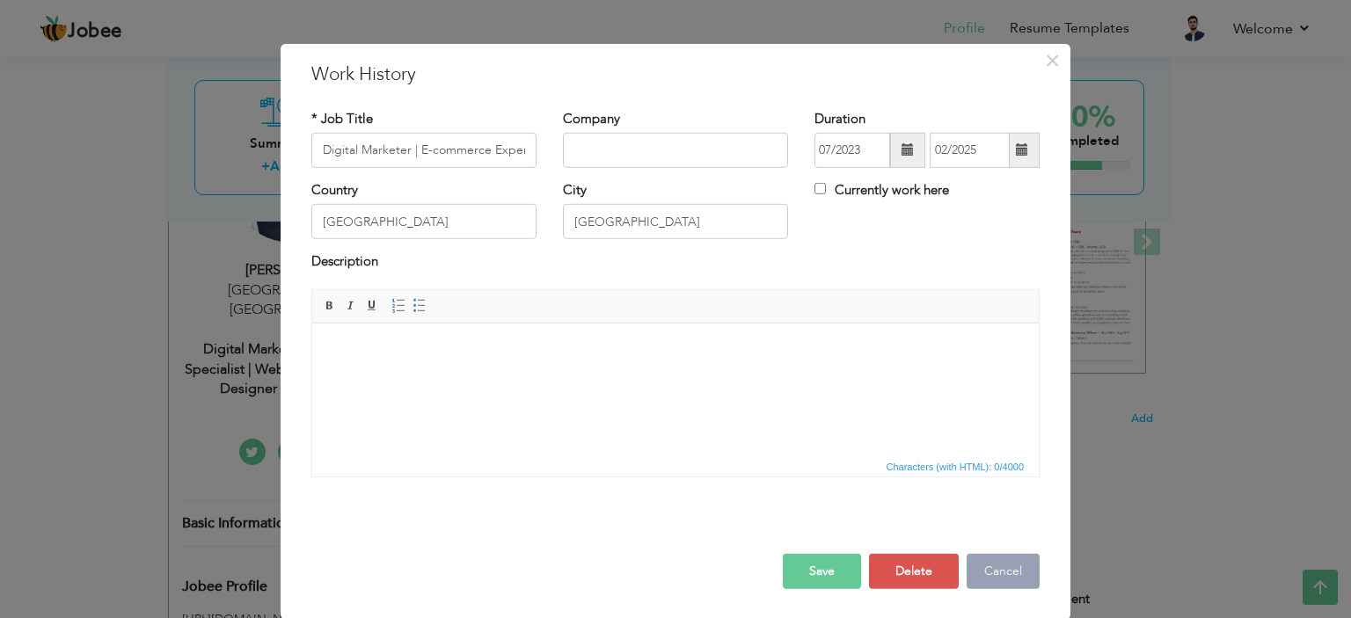
click at [994, 575] on button "Cancel" at bounding box center [1002, 571] width 73 height 35
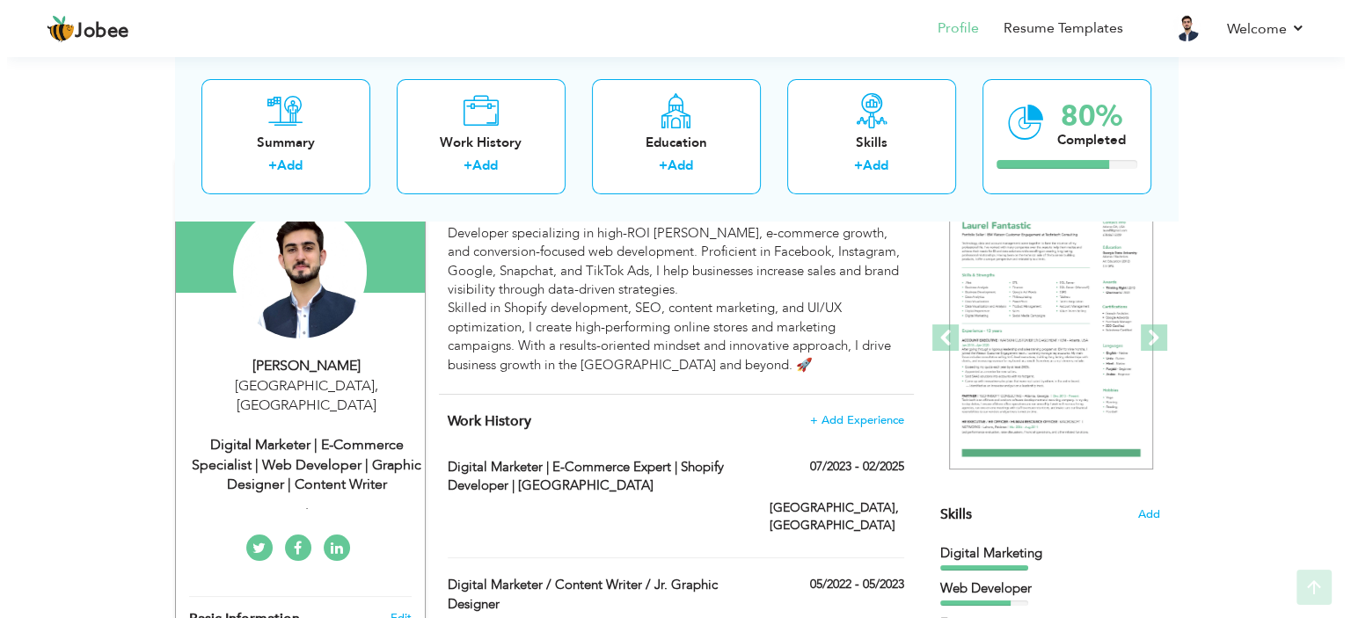
scroll to position [264, 0]
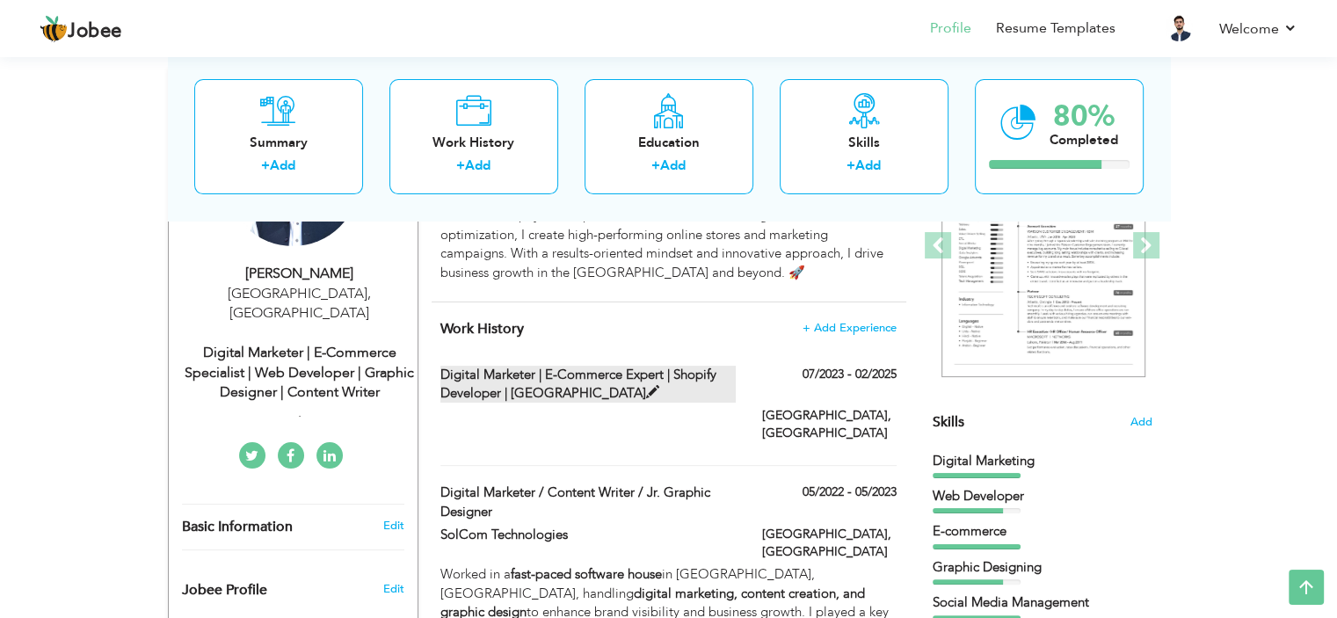
click at [646, 386] on span at bounding box center [652, 392] width 13 height 13
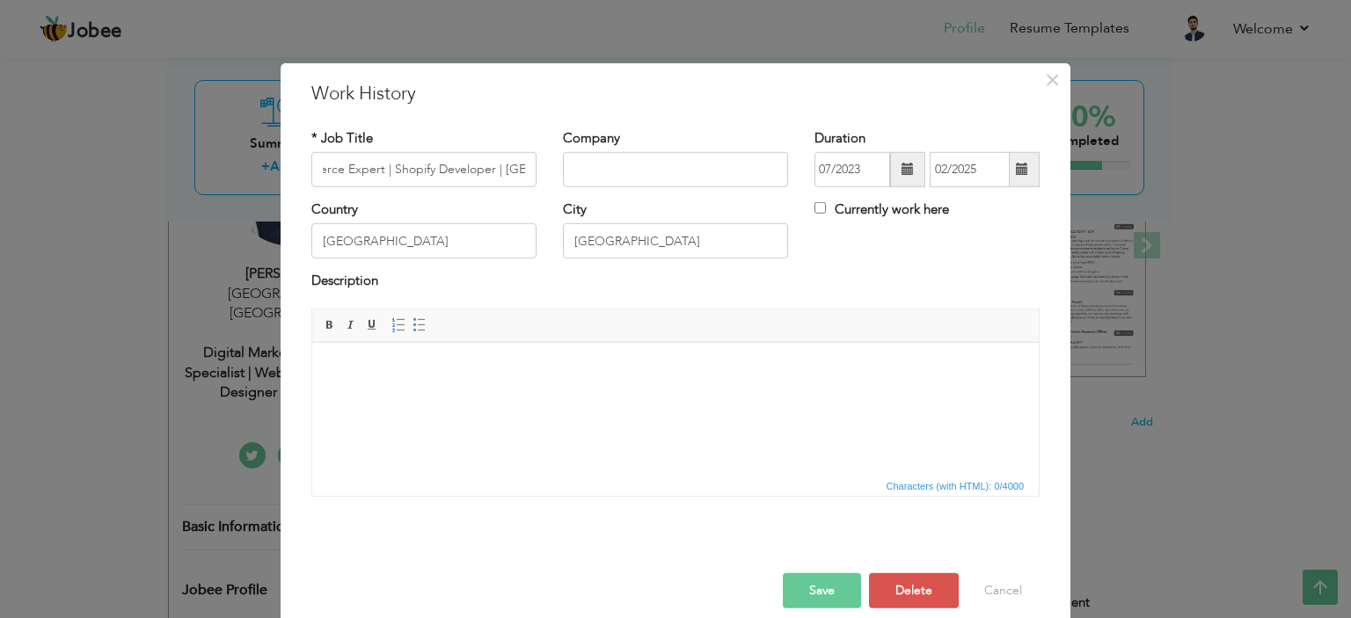
scroll to position [0, 0]
drag, startPoint x: 1018, startPoint y: 480, endPoint x: 995, endPoint y: 484, distance: 23.1
click at [995, 484] on span "Characters (with HTML): 0/4000" at bounding box center [955, 486] width 145 height 16
click at [353, 365] on body at bounding box center [675, 369] width 691 height 18
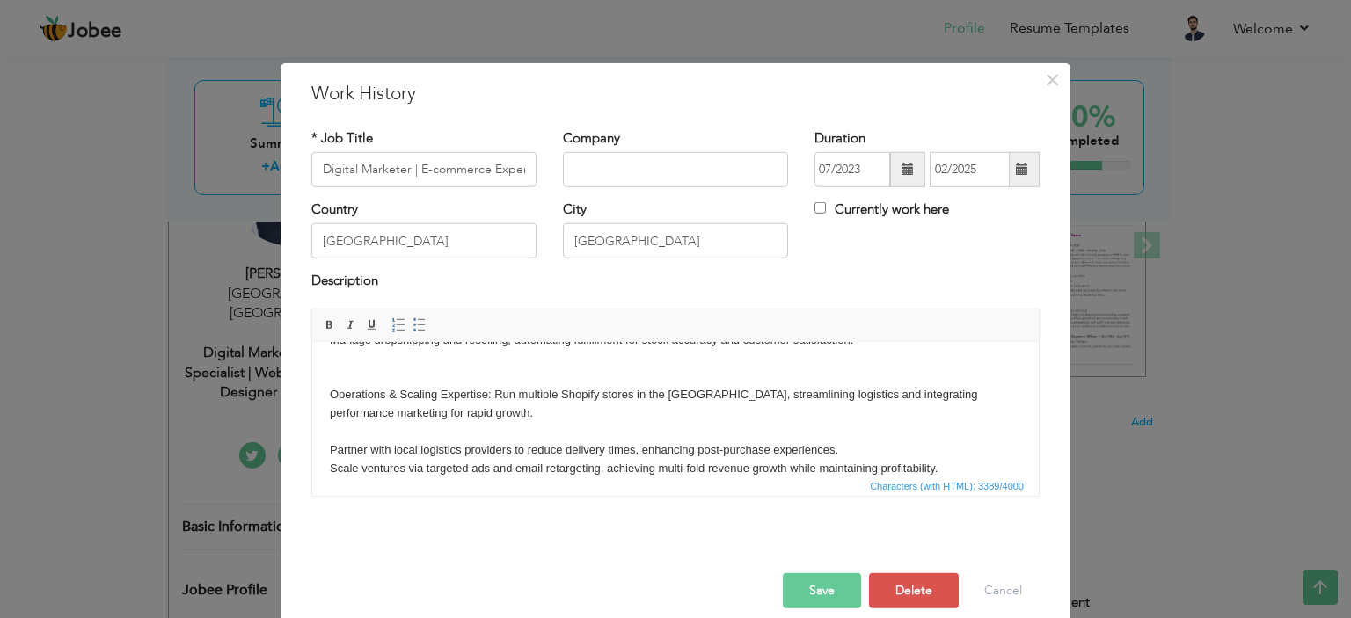
click at [814, 589] on button "Save" at bounding box center [822, 590] width 78 height 35
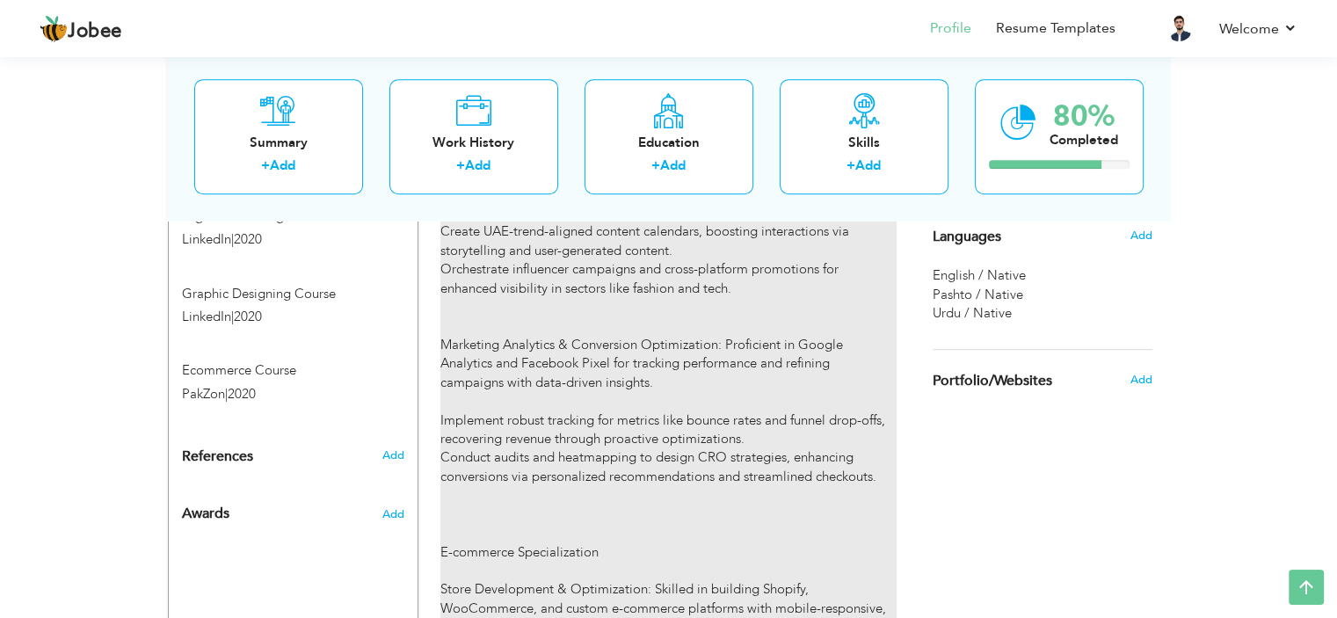
scroll to position [1143, 0]
